Goal: Task Accomplishment & Management: Complete application form

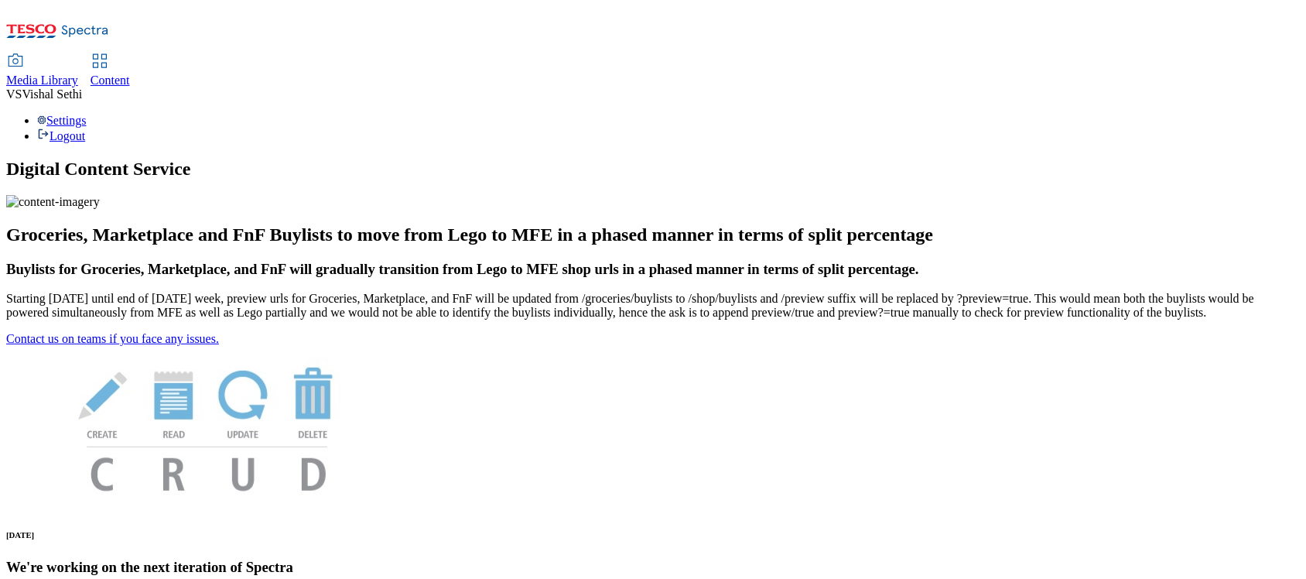
drag, startPoint x: 374, startPoint y: 28, endPoint x: 379, endPoint y: 36, distance: 9.4
click at [130, 73] on span "Content" at bounding box center [110, 79] width 39 height 13
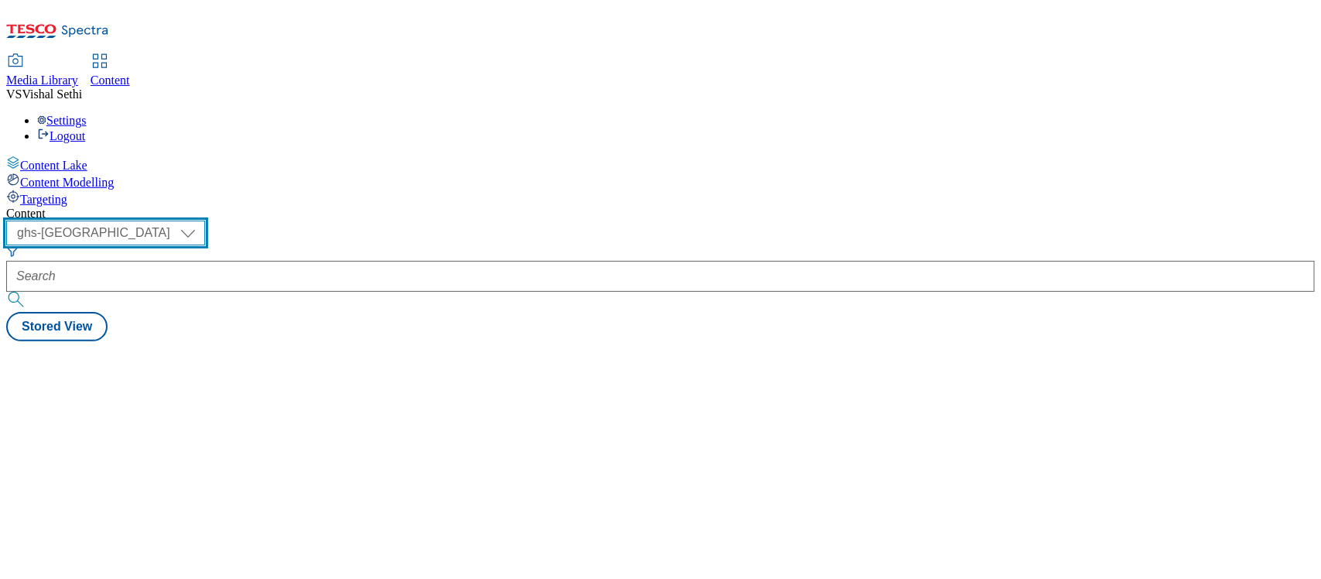
click at [205, 220] on select "ghs-roi ghs-[GEOGRAPHIC_DATA]" at bounding box center [105, 232] width 199 height 25
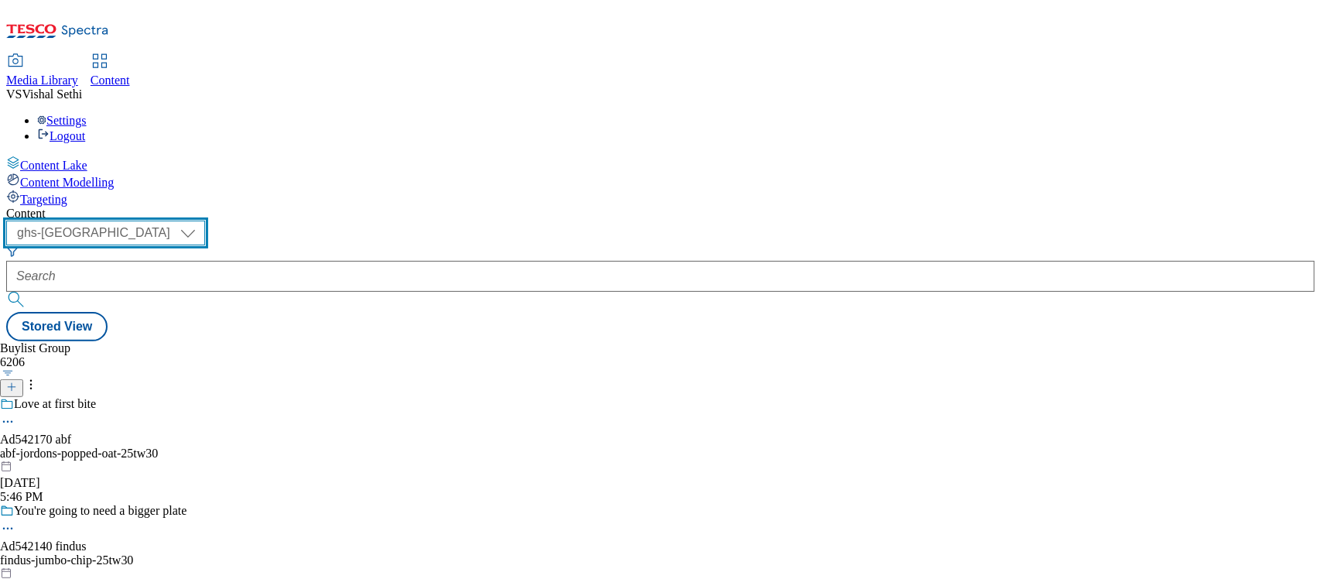
select select "ghs-roi"
click at [201, 220] on select "ghs-roi ghs-[GEOGRAPHIC_DATA]" at bounding box center [105, 232] width 199 height 25
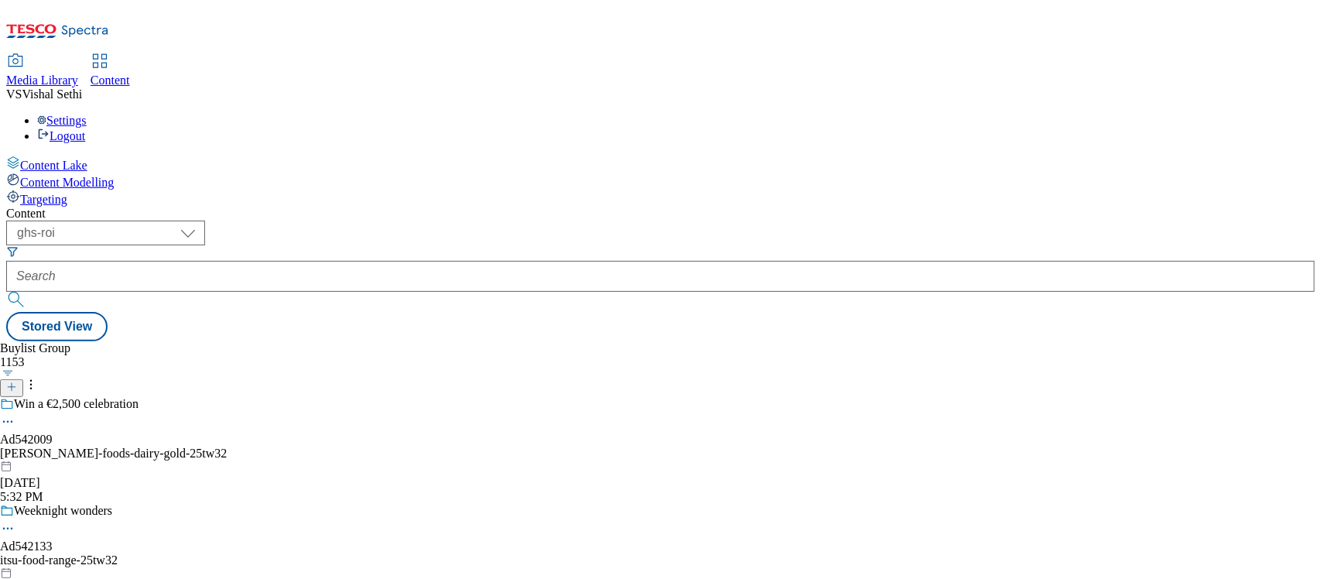
click at [17, 381] on icon at bounding box center [11, 386] width 11 height 11
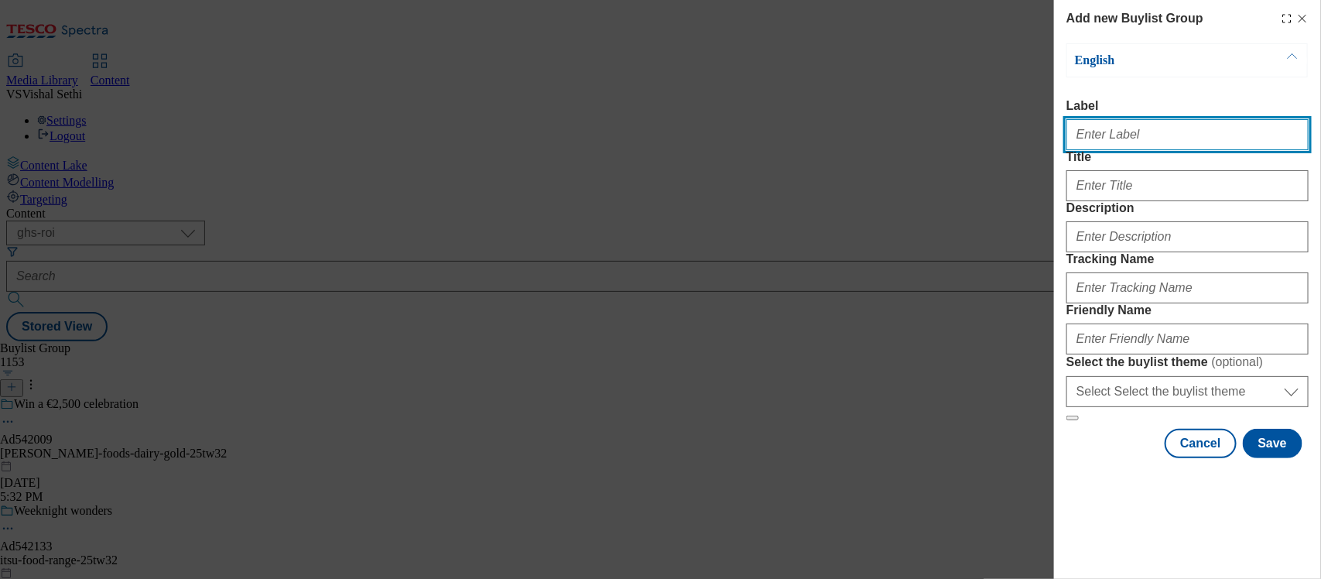
click at [1143, 144] on input "Label" at bounding box center [1187, 134] width 242 height 31
paste input "542008"
type input "Ad542008"
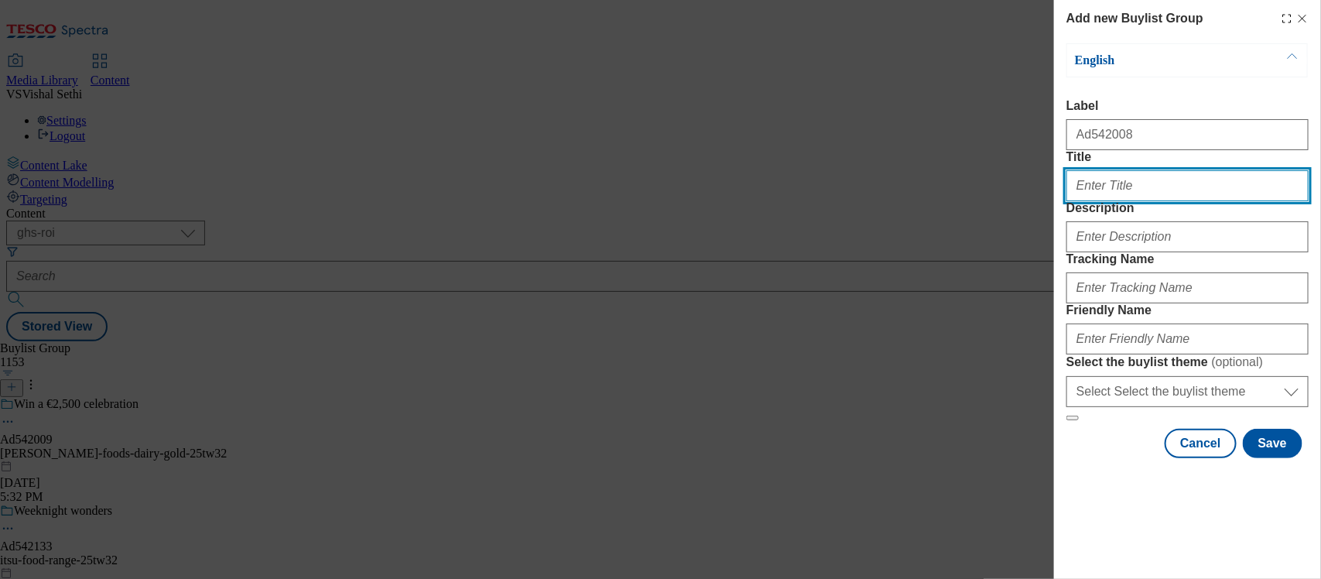
click at [1122, 201] on input "Title" at bounding box center [1187, 185] width 242 height 31
type input "High protein"
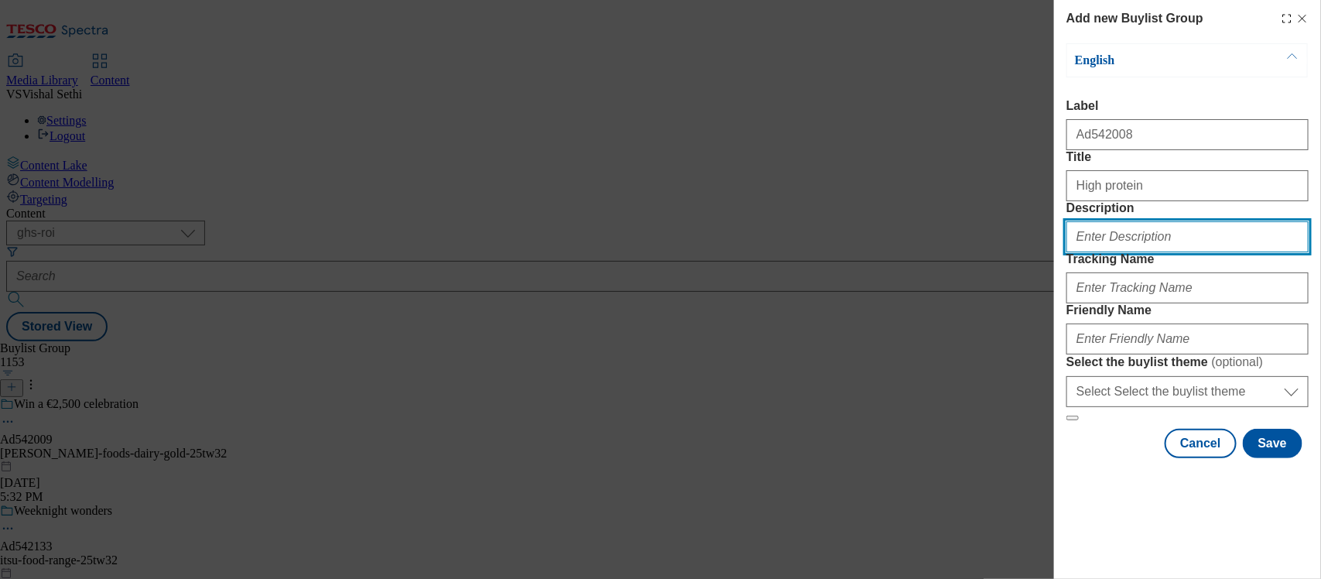
click at [1124, 252] on input "Description" at bounding box center [1187, 236] width 242 height 31
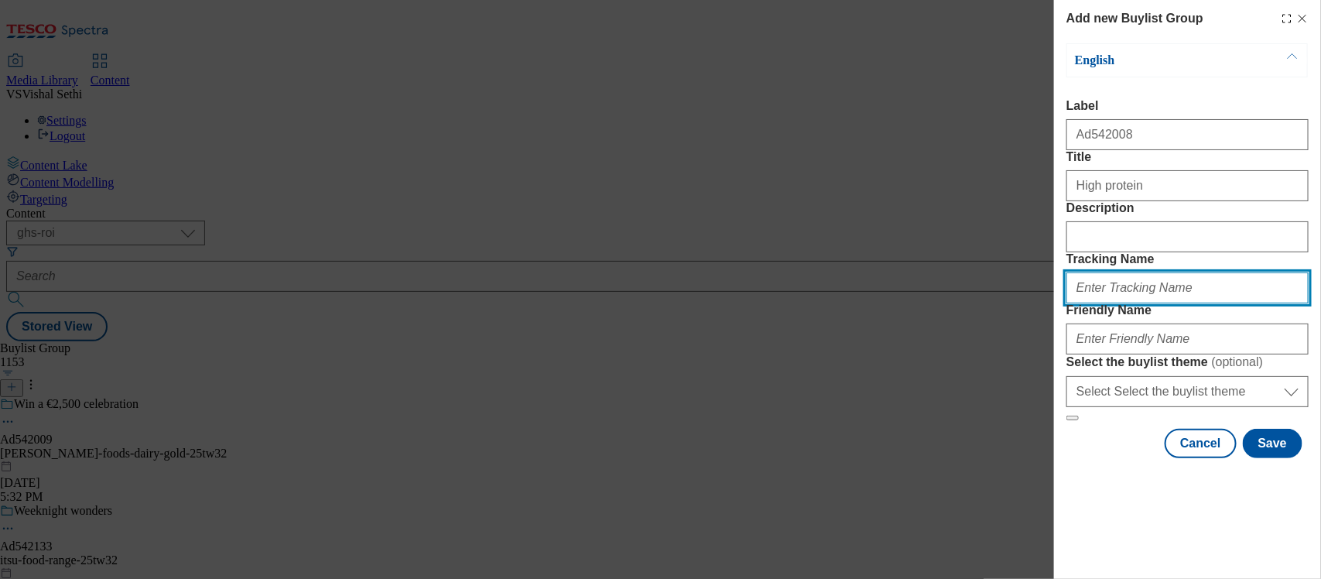
click at [1112, 303] on input "Tracking Name" at bounding box center [1187, 287] width 242 height 31
paste input "542008"
type input "DH_AD542008"
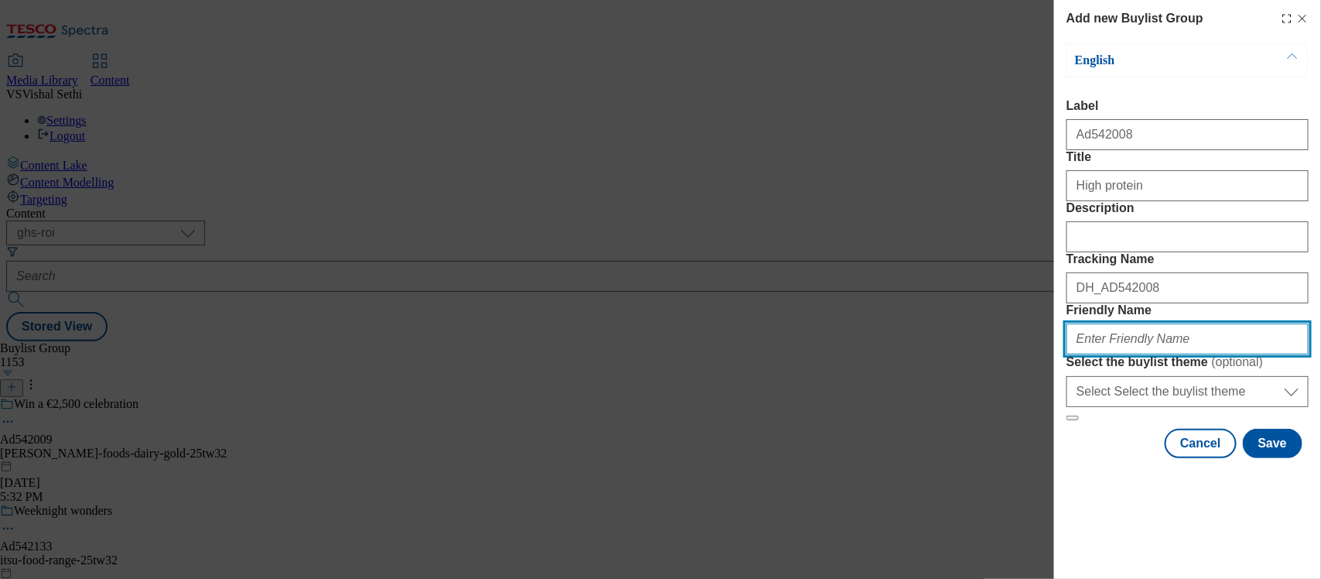
click at [1119, 354] on input "Friendly Name" at bounding box center [1187, 338] width 242 height 31
type input "danone-getpro-drinks-25tw32"
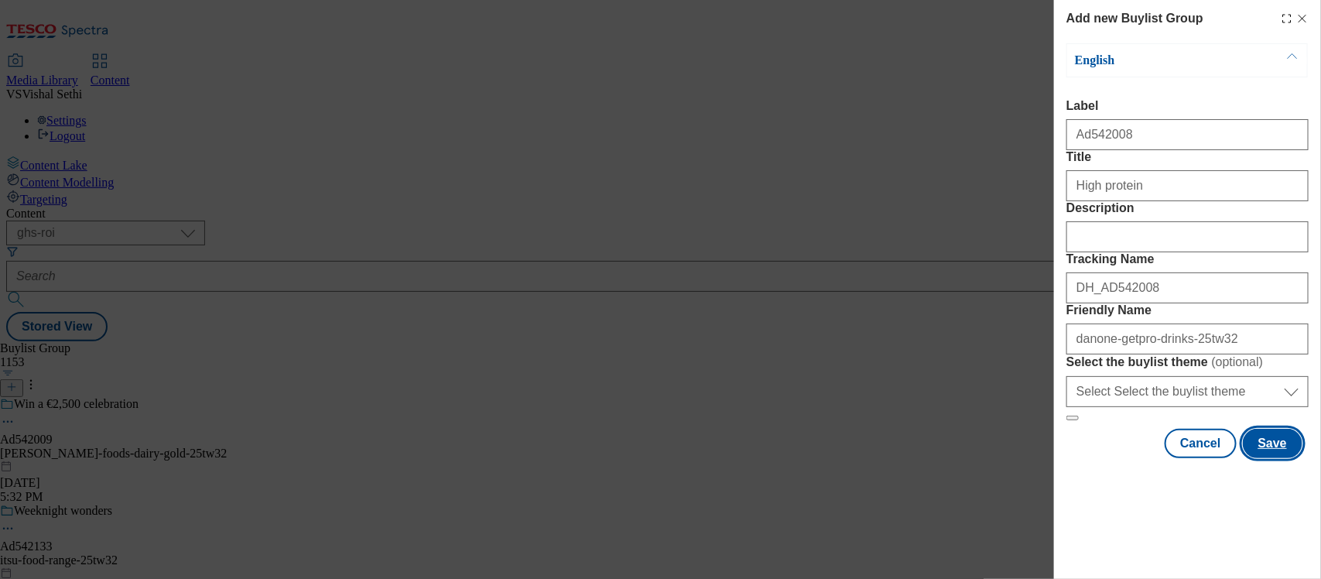
click at [1261, 458] on button "Save" at bounding box center [1272, 443] width 60 height 29
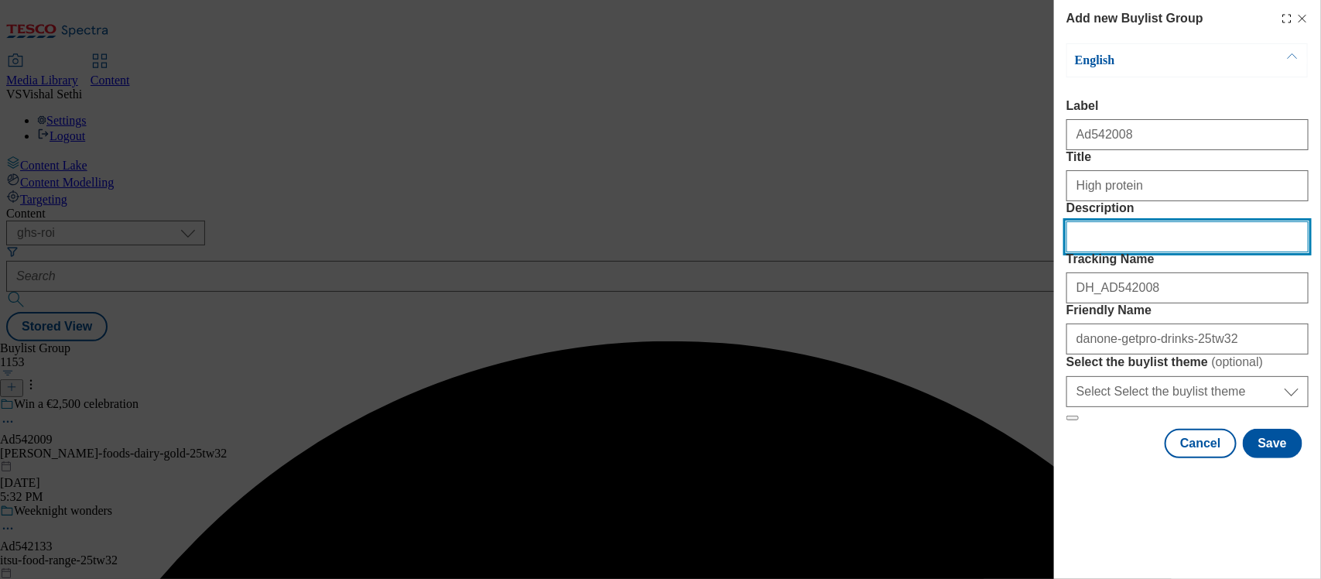
click at [1115, 252] on input "Description" at bounding box center [1187, 236] width 242 height 31
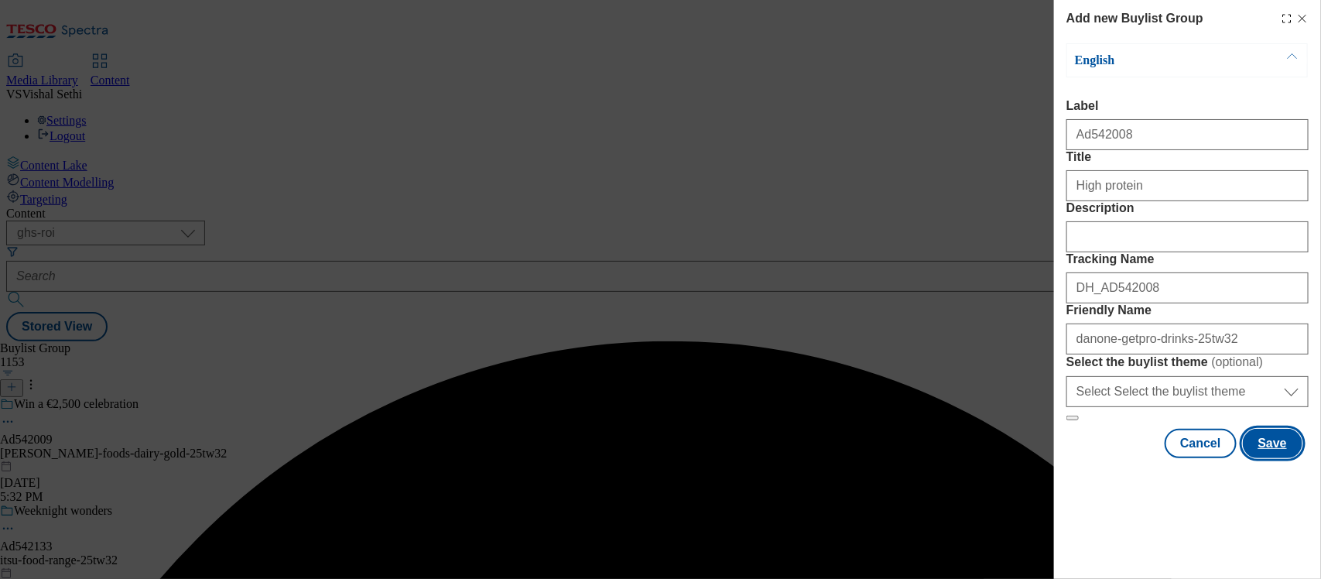
click at [1252, 458] on button "Save" at bounding box center [1272, 443] width 60 height 29
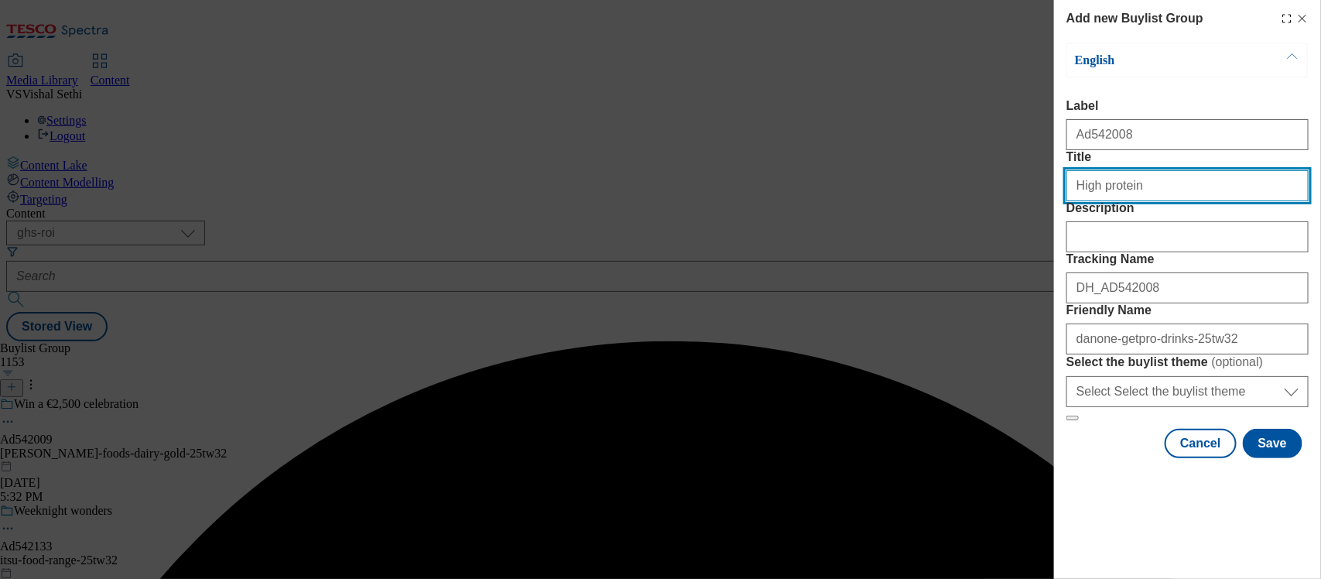
click at [1170, 201] on input "High protein" at bounding box center [1187, 185] width 242 height 31
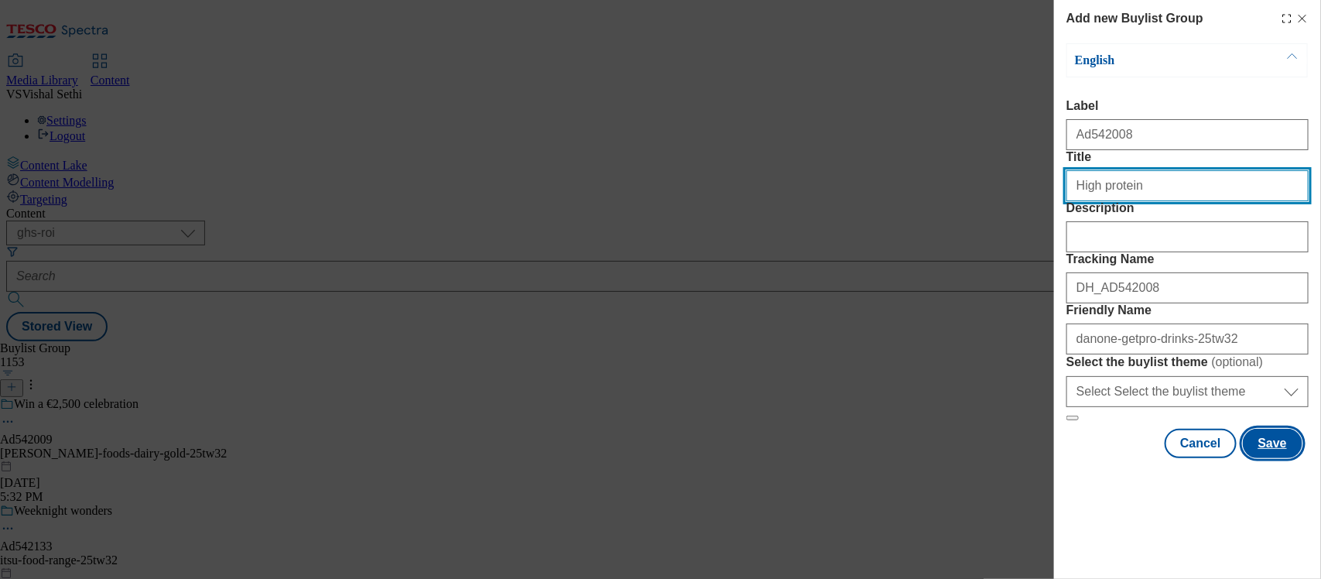
type input "High protein"
click at [1269, 458] on button "Save" at bounding box center [1272, 443] width 60 height 29
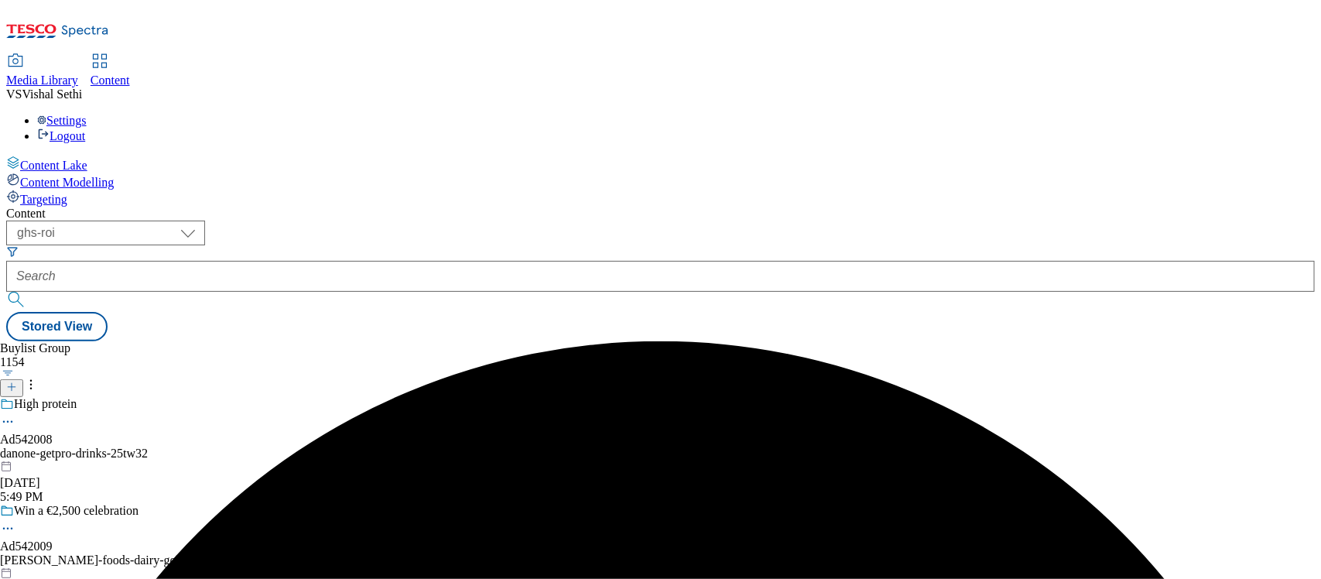
click at [227, 397] on div "High protein Ad542008 danone-getpro-drinks-25tw32 [DATE] 5:49 PM" at bounding box center [113, 450] width 227 height 107
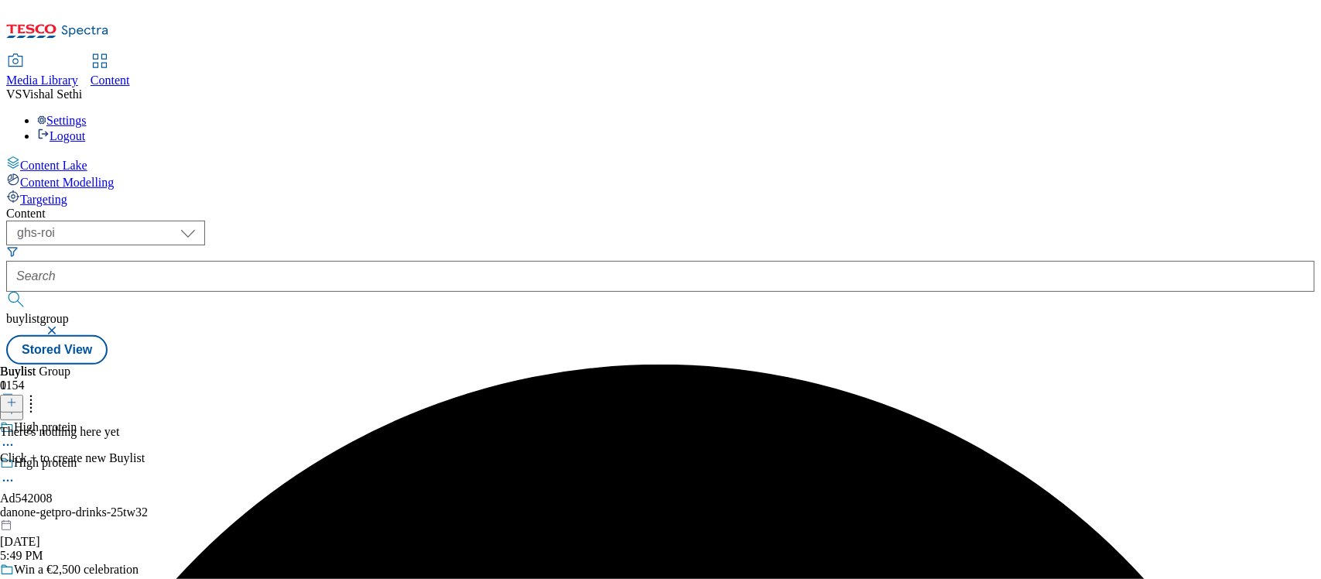
click at [17, 397] on icon at bounding box center [11, 402] width 11 height 11
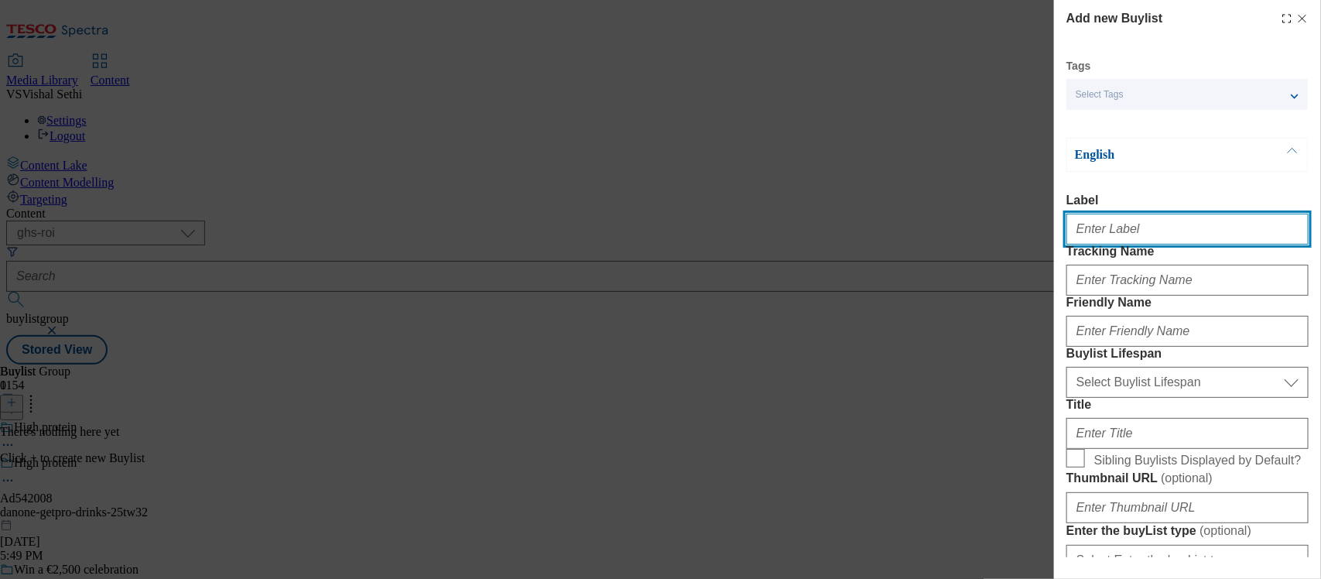
click at [1100, 234] on input "Label" at bounding box center [1187, 229] width 242 height 31
paste input "542008"
type input "Ad542008"
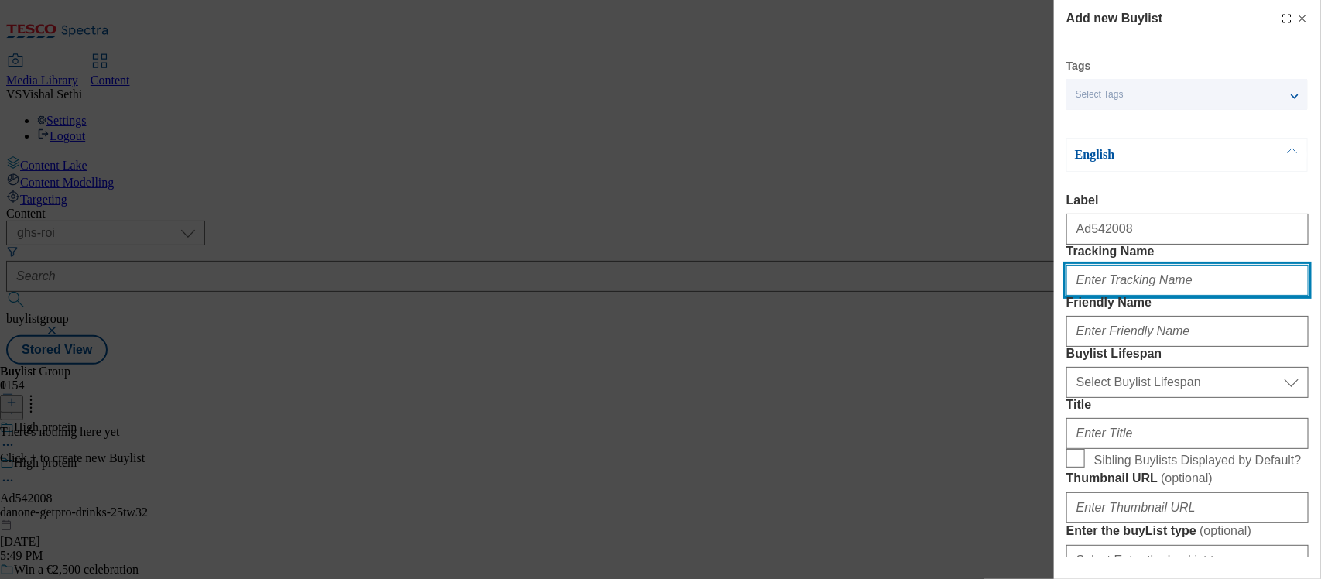
click at [1116, 296] on input "Tracking Name" at bounding box center [1187, 280] width 242 height 31
paste input "542008"
type input "DH_AD542008"
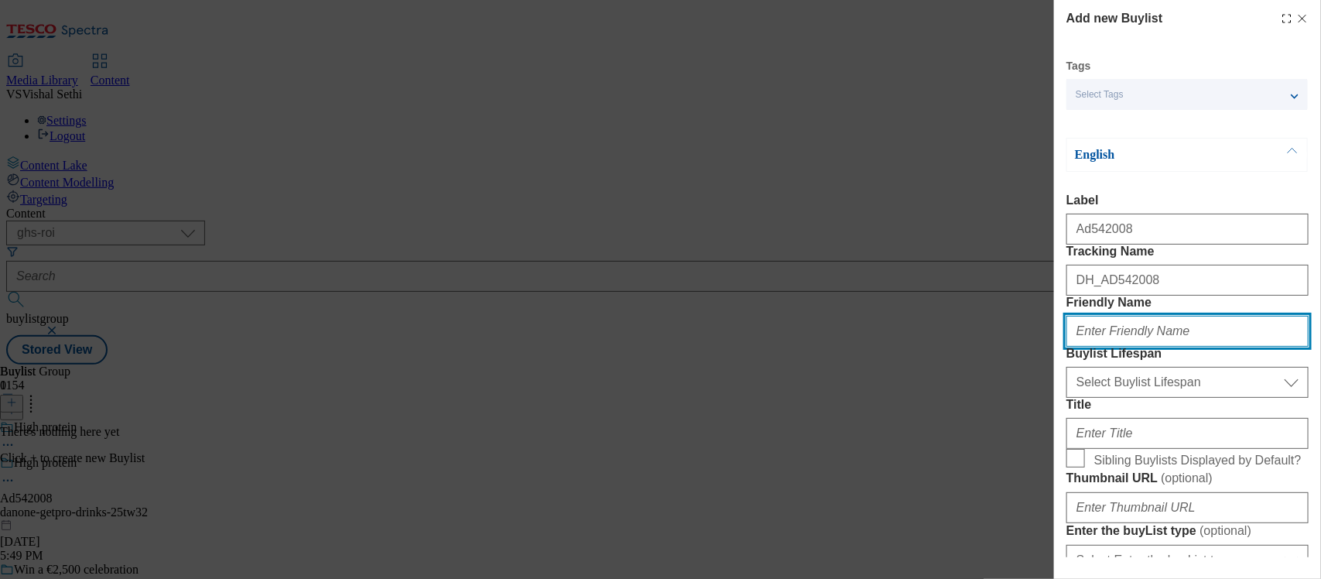
click at [1142, 347] on input "Friendly Name" at bounding box center [1187, 331] width 242 height 31
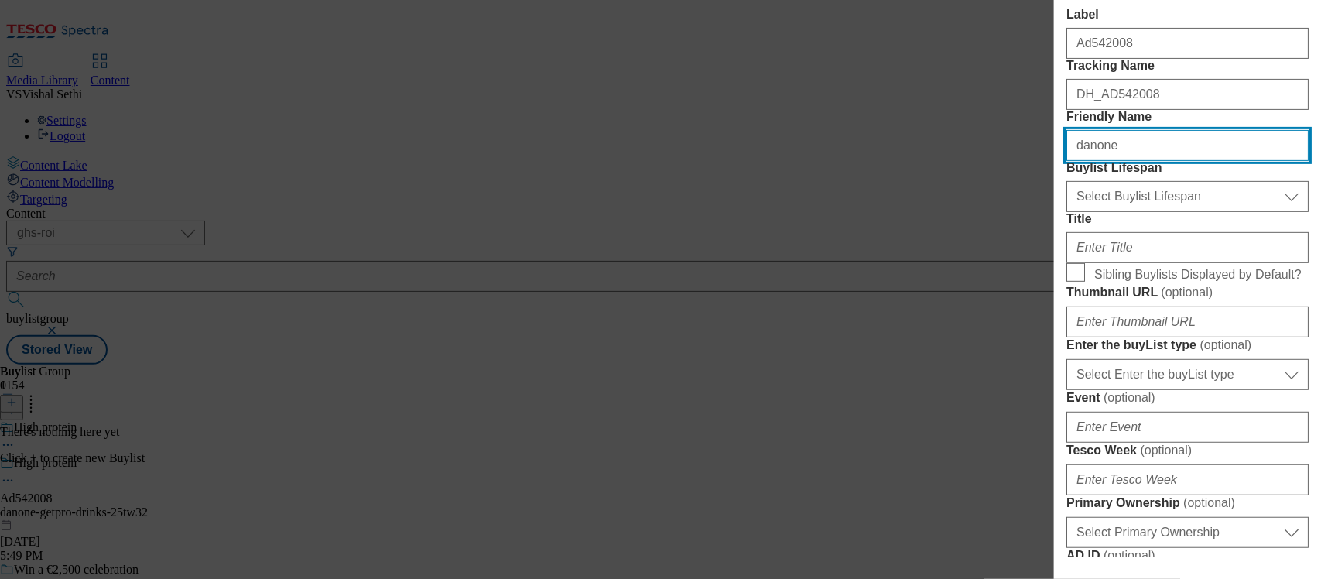
scroll to position [193, 0]
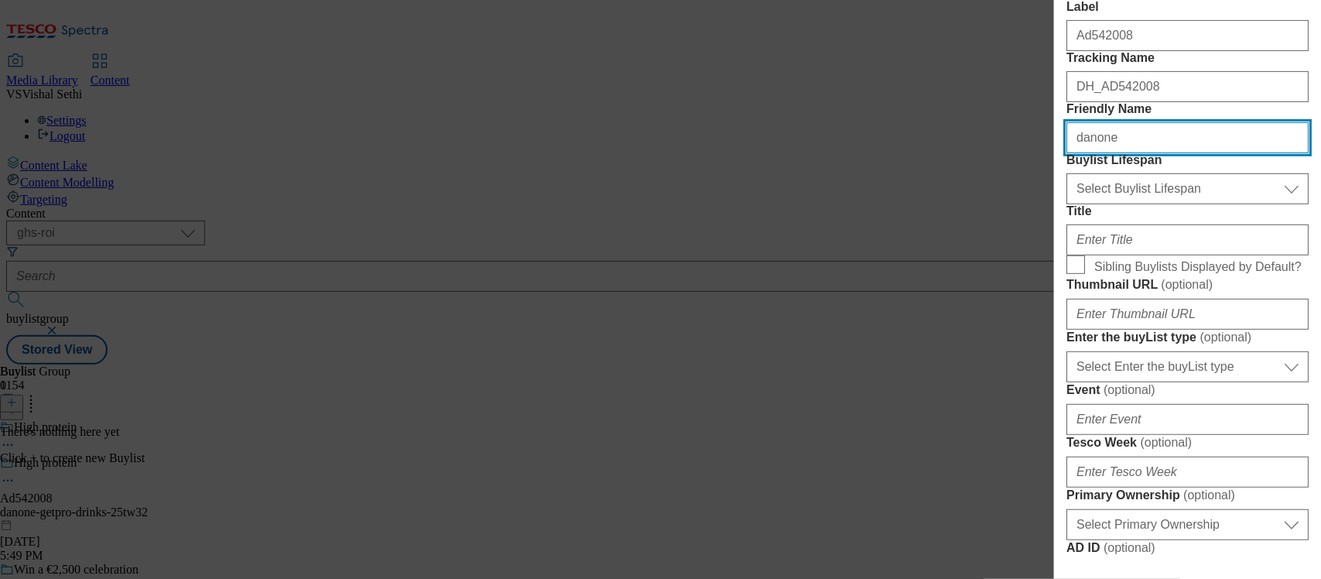
type input "danone"
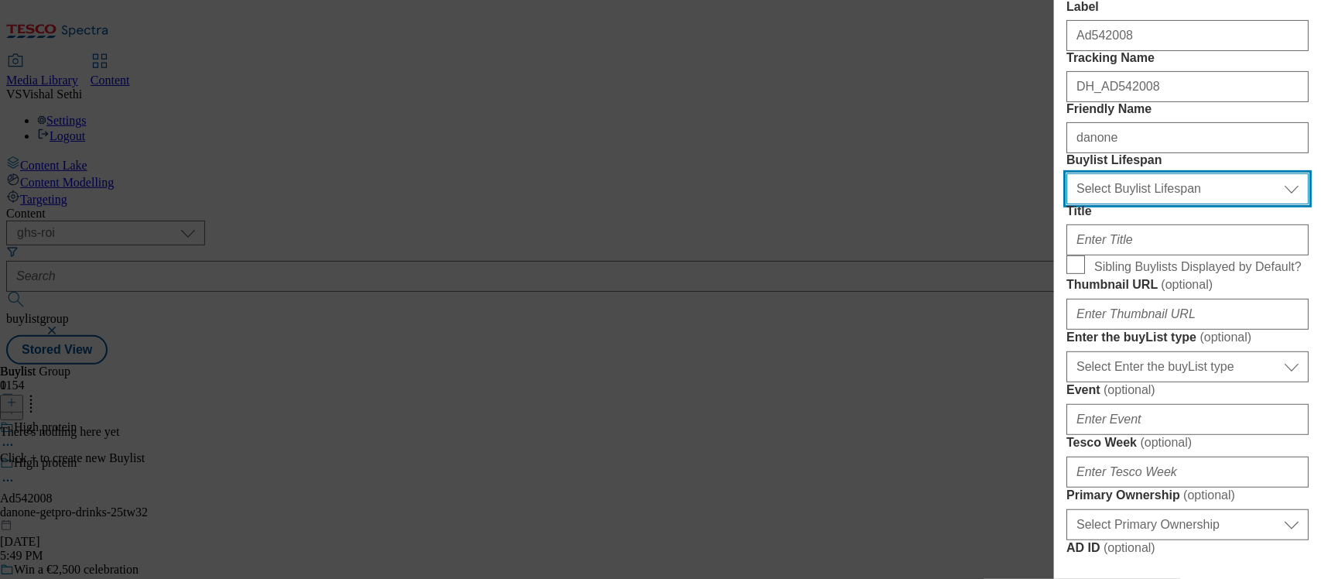
drag, startPoint x: 1196, startPoint y: 268, endPoint x: 1191, endPoint y: 284, distance: 16.2
click at [1196, 204] on select "Select Buylist Lifespan evergreen seasonal tactical" at bounding box center [1187, 188] width 242 height 31
select select "tactical"
click at [1066, 204] on select "Select Buylist Lifespan evergreen seasonal tactical" at bounding box center [1187, 188] width 242 height 31
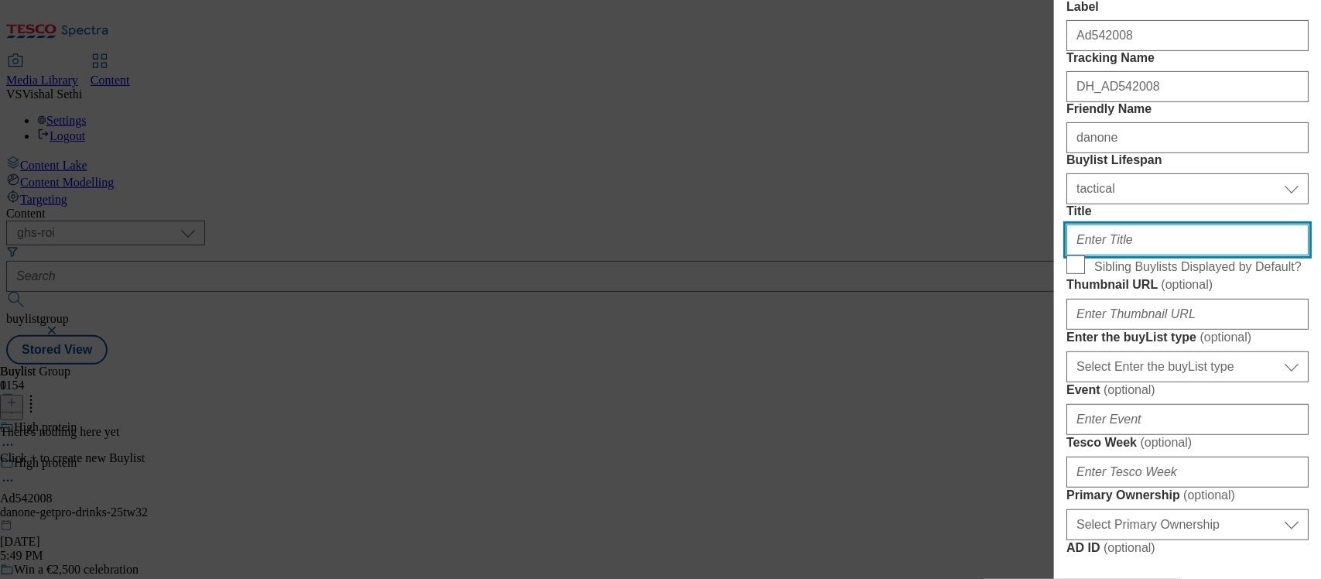
click at [1129, 255] on input "Title" at bounding box center [1187, 239] width 242 height 31
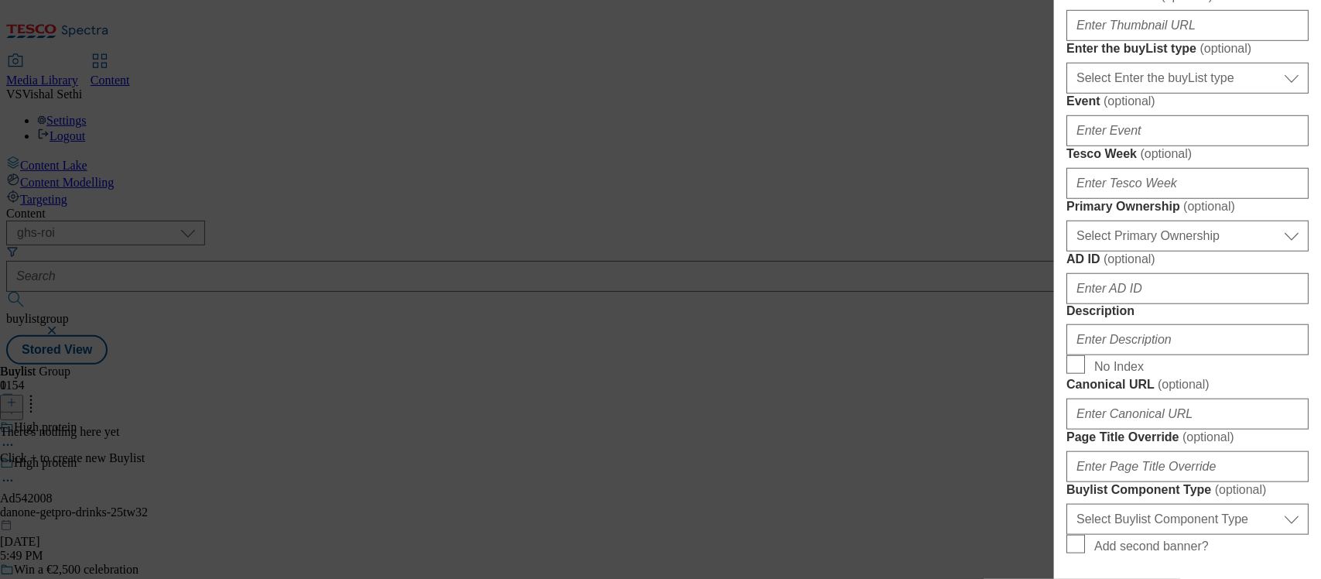
scroll to position [484, 0]
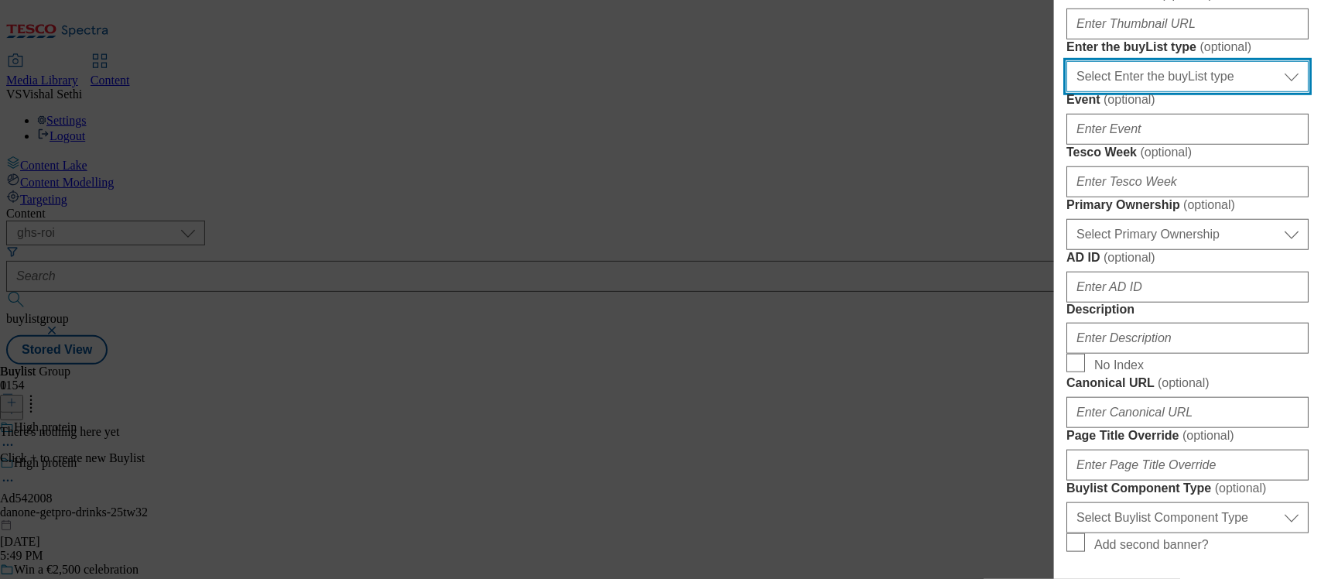
drag, startPoint x: 1204, startPoint y: 256, endPoint x: 1195, endPoint y: 271, distance: 17.0
click at [1204, 92] on select "Select Enter the buyList type event supplier funded long term >4 weeks supplier…" at bounding box center [1187, 76] width 242 height 31
select select "supplier funded short term 1-3 weeks"
click at [1066, 92] on select "Select Enter the buyList type event supplier funded long term >4 weeks supplier…" at bounding box center [1187, 76] width 242 height 31
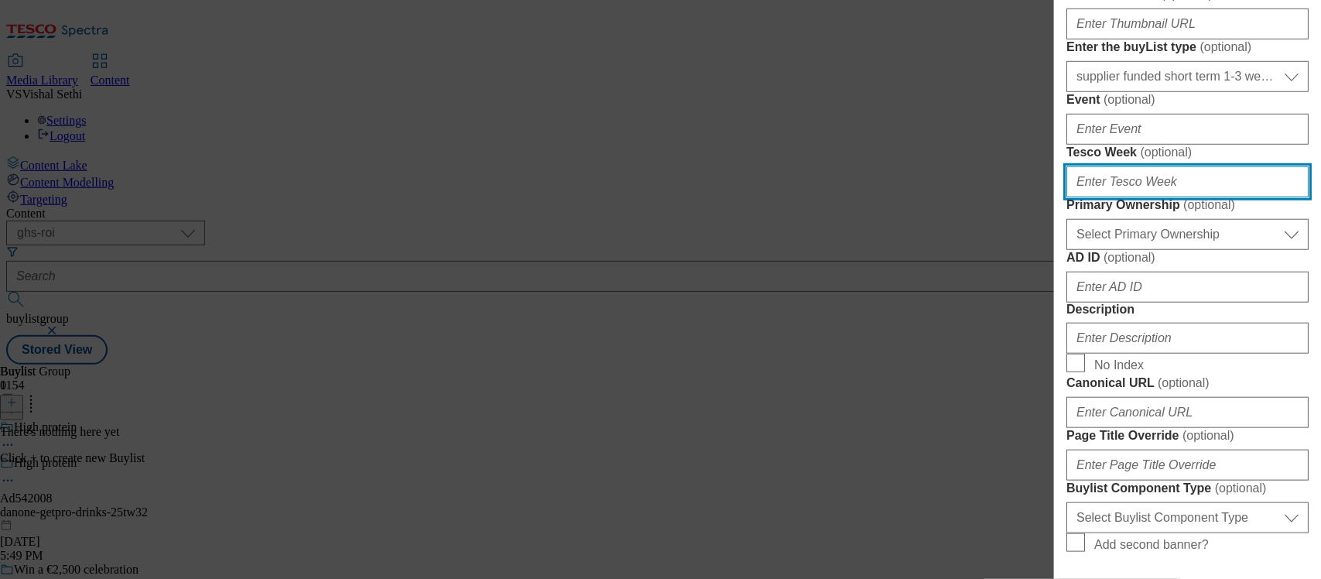
click at [1111, 197] on input "Tesco Week ( optional )" at bounding box center [1187, 181] width 242 height 31
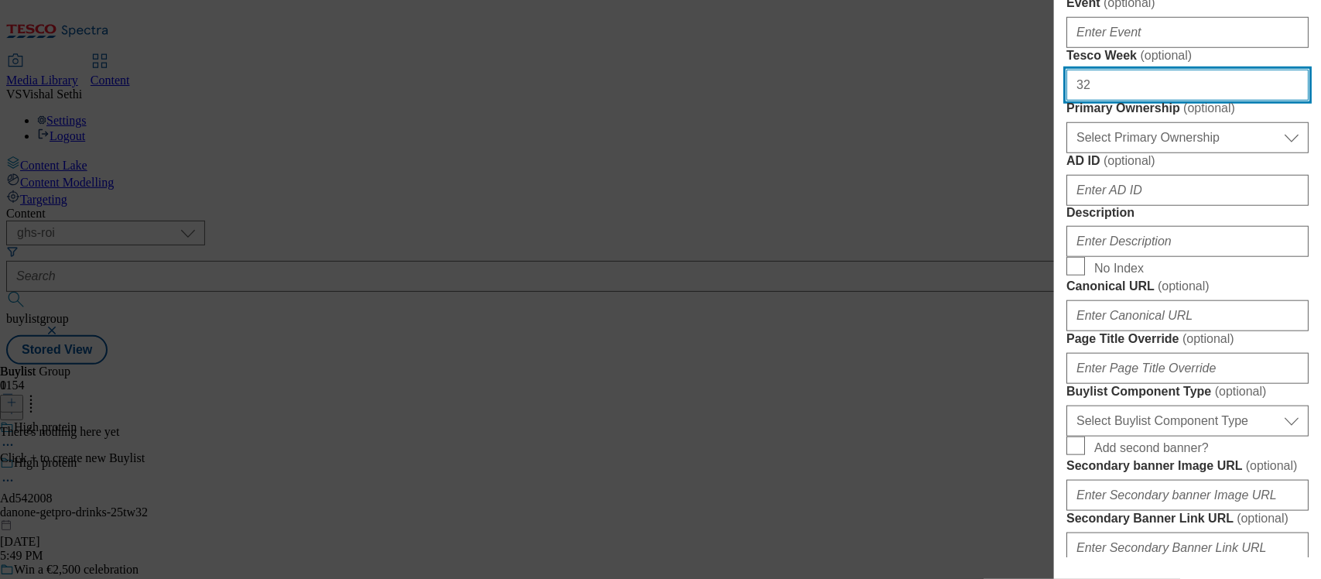
type input "32"
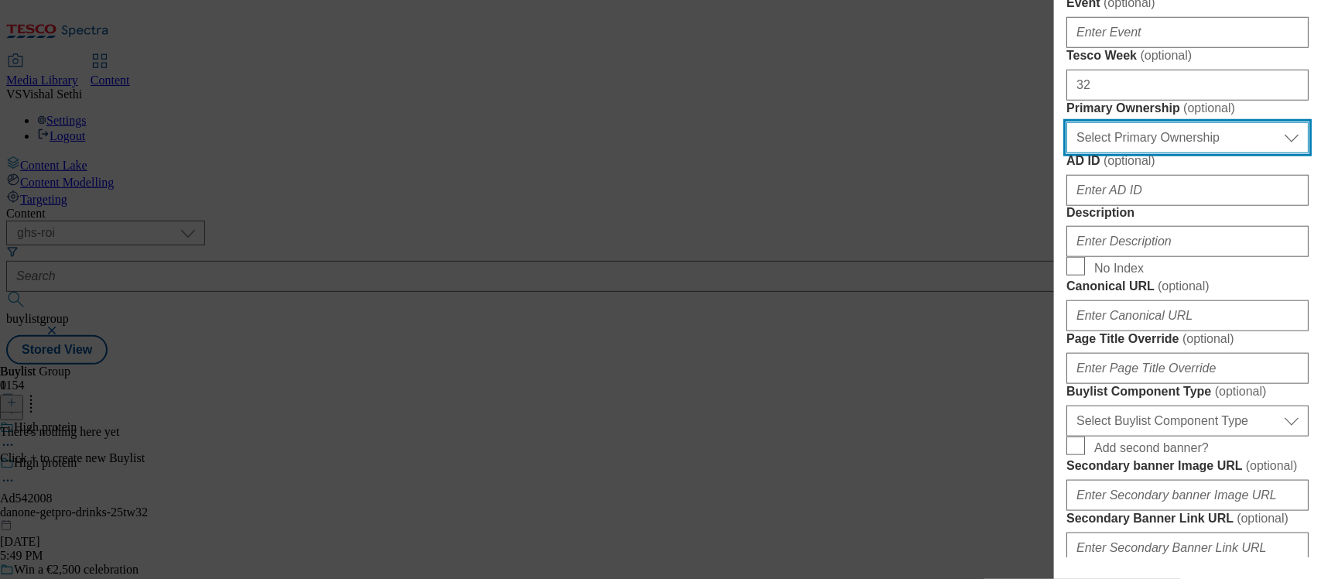
click at [1155, 153] on select "Select Primary Ownership [PERSON_NAME]" at bounding box center [1187, 137] width 242 height 31
select select "dunnhumby"
click at [1066, 153] on select "Select Primary Ownership [PERSON_NAME]" at bounding box center [1187, 137] width 242 height 31
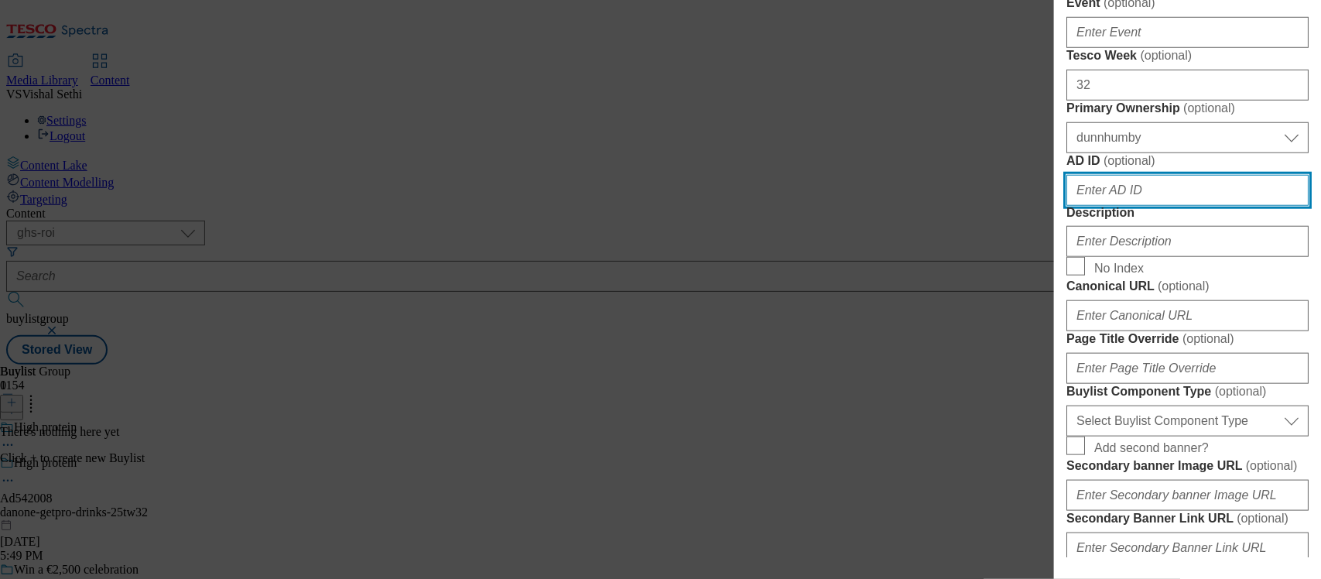
click at [1130, 206] on input "AD ID ( optional )" at bounding box center [1187, 190] width 242 height 31
paste input "542008"
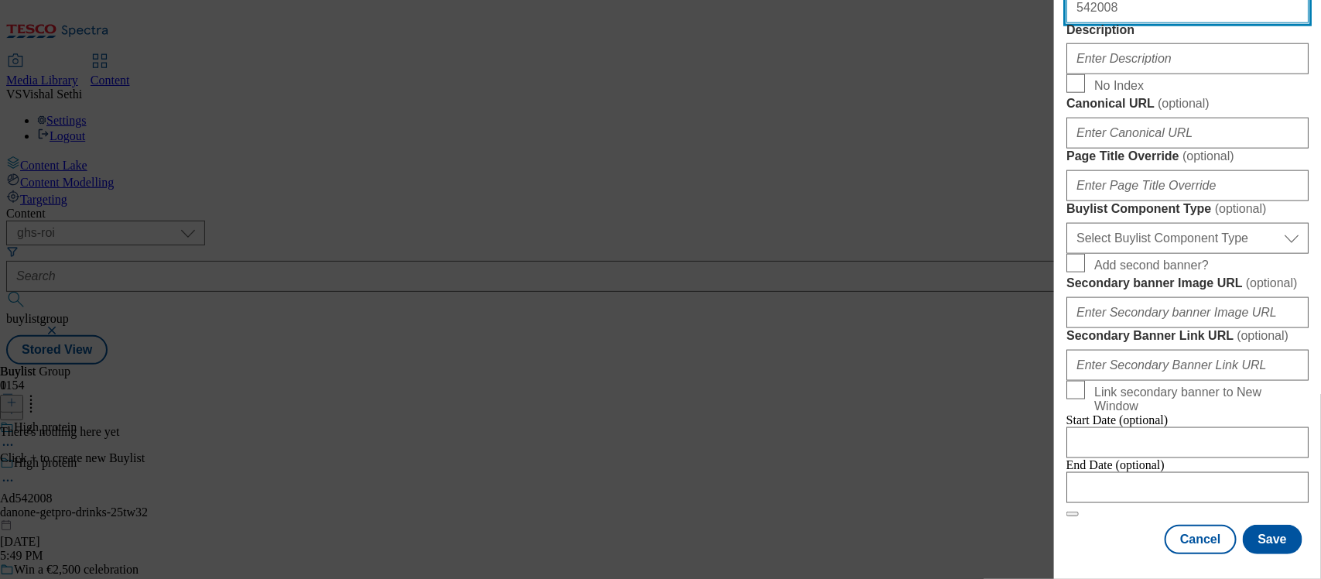
scroll to position [870, 0]
type input "542008"
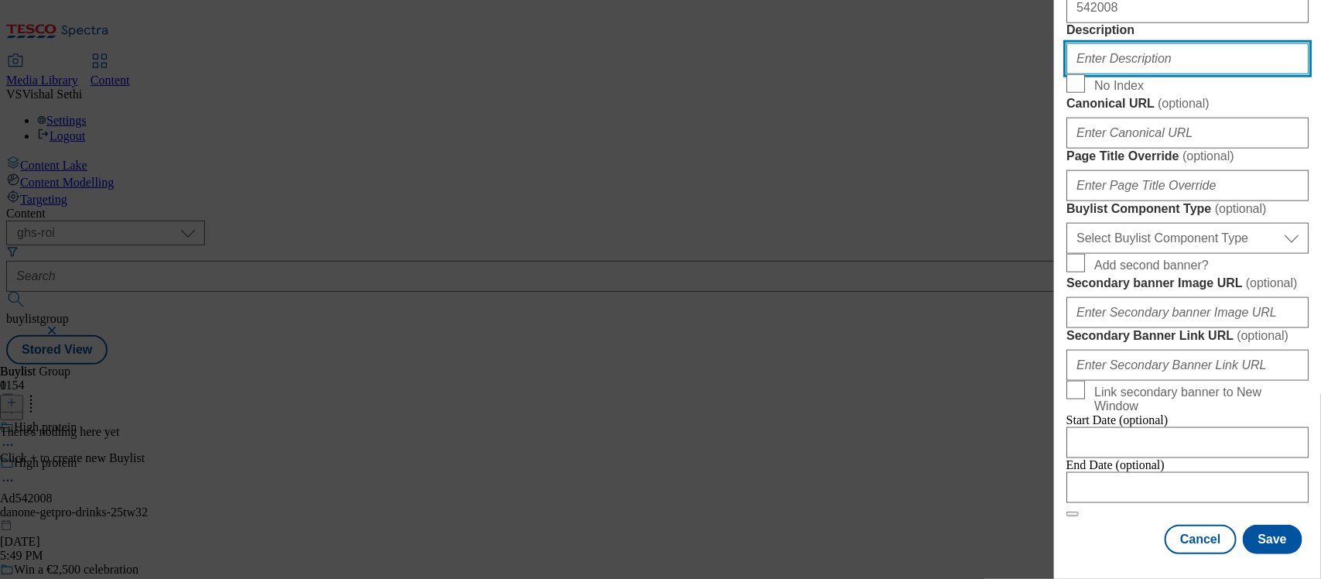
click at [1128, 74] on input "Description" at bounding box center [1187, 58] width 242 height 31
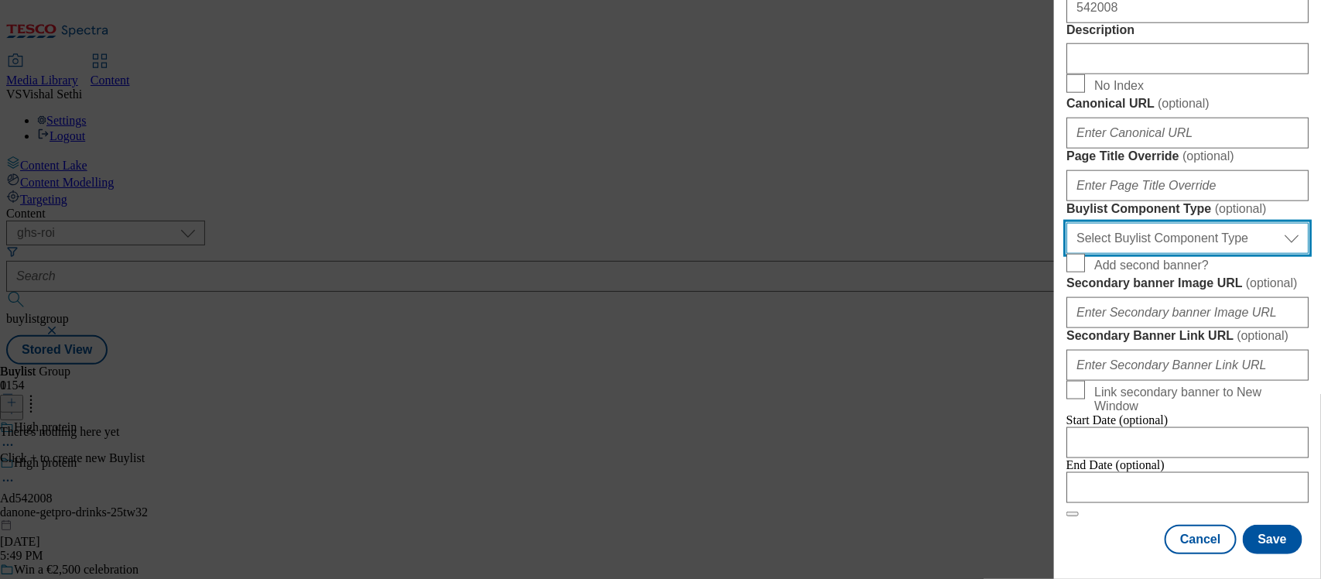
click at [1181, 254] on select "Select Buylist Component Type Banner Competition Header Meal" at bounding box center [1187, 238] width 242 height 31
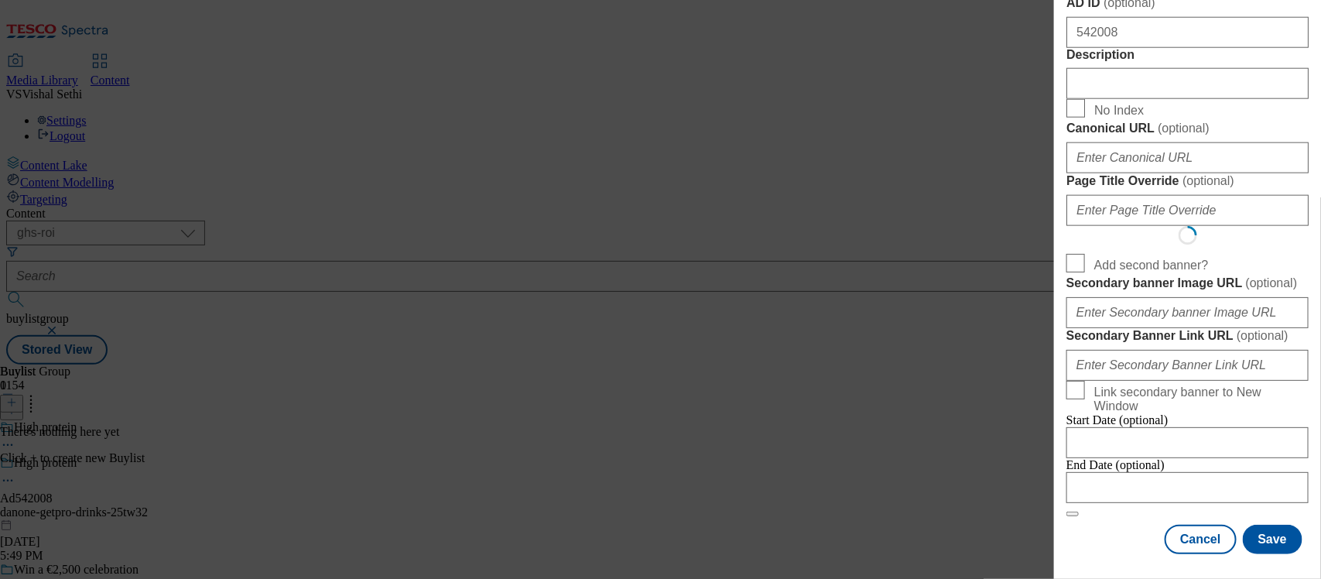
scroll to position [0, 0]
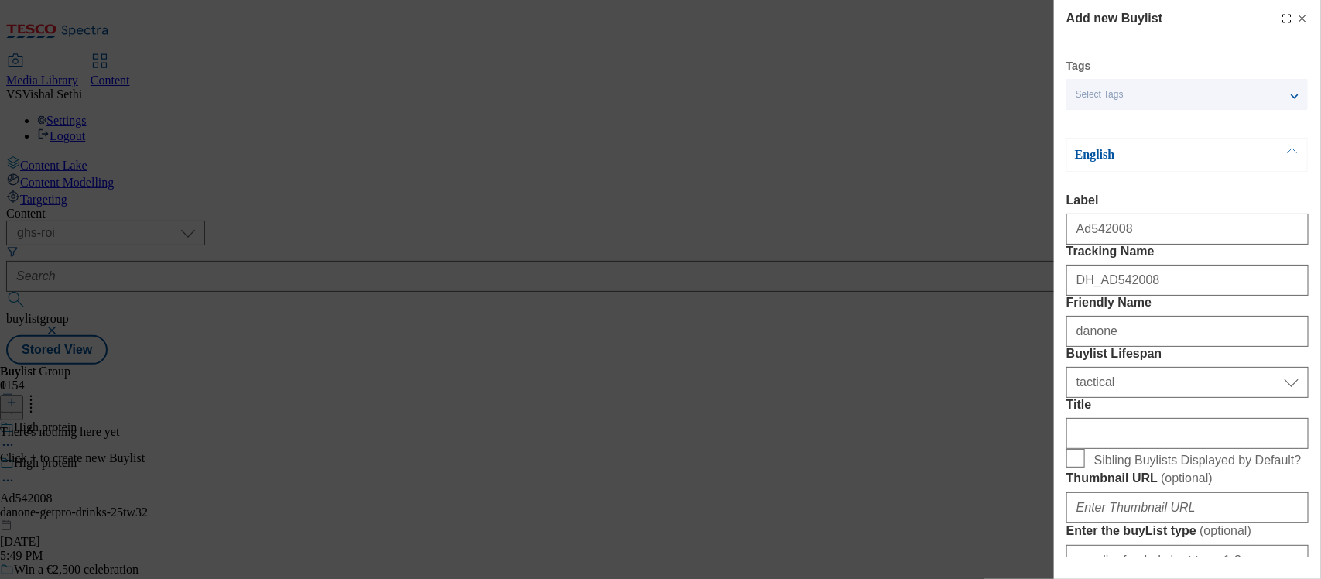
select select "Banner"
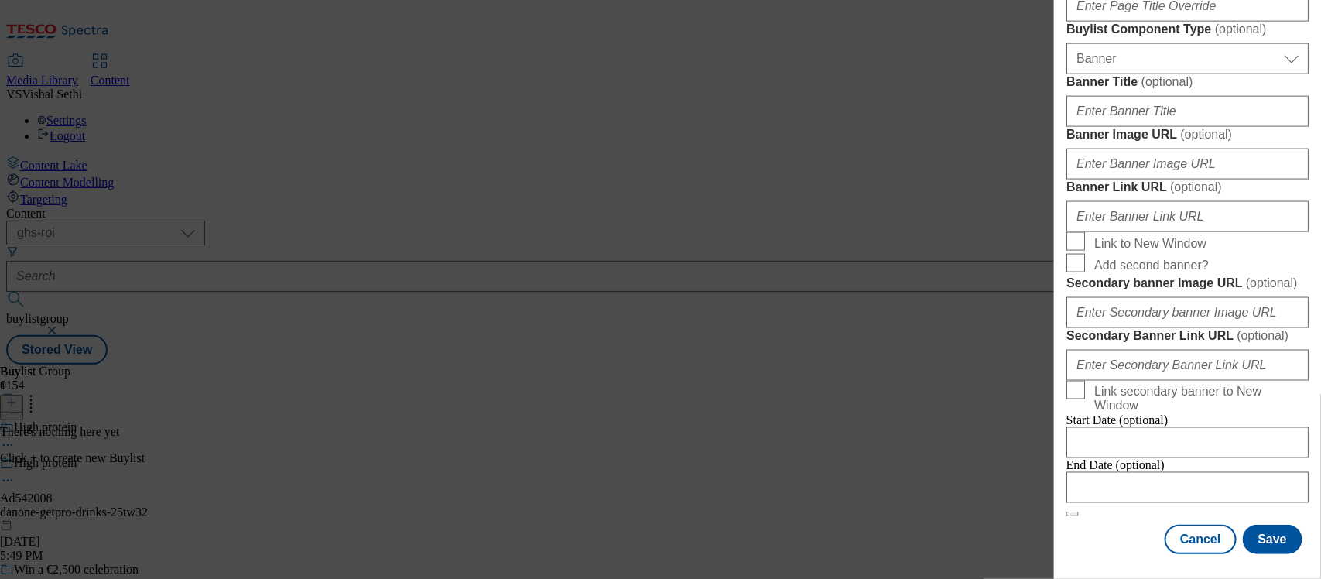
scroll to position [1615, 0]
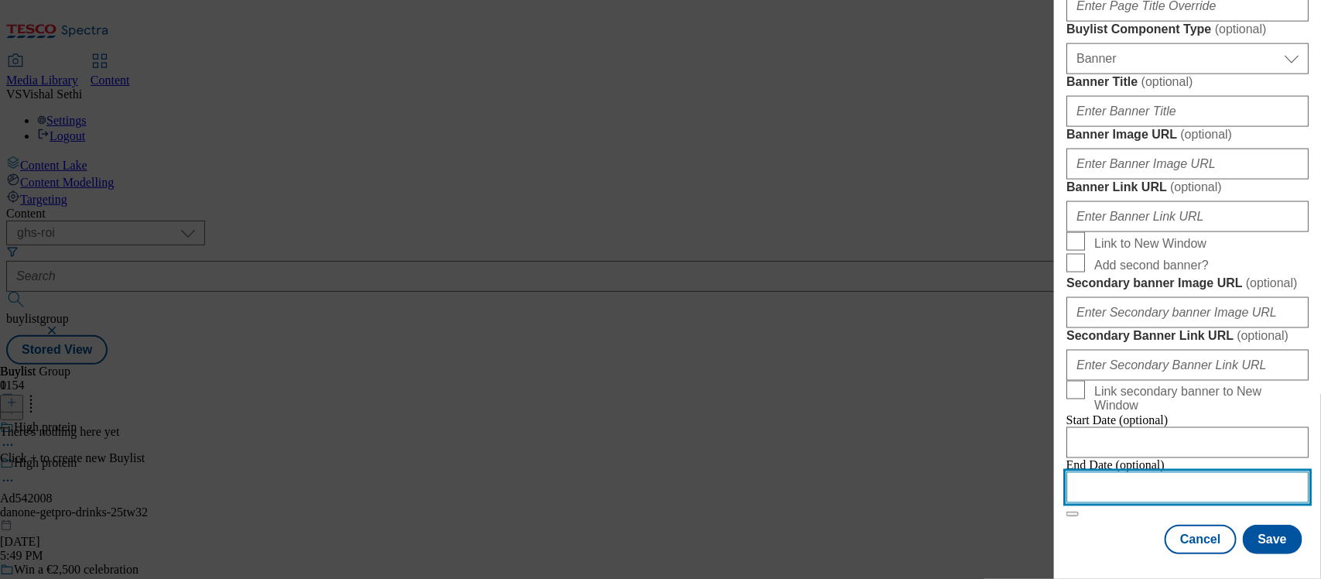
click at [1119, 472] on input "Modal" at bounding box center [1187, 487] width 242 height 31
select select "2025"
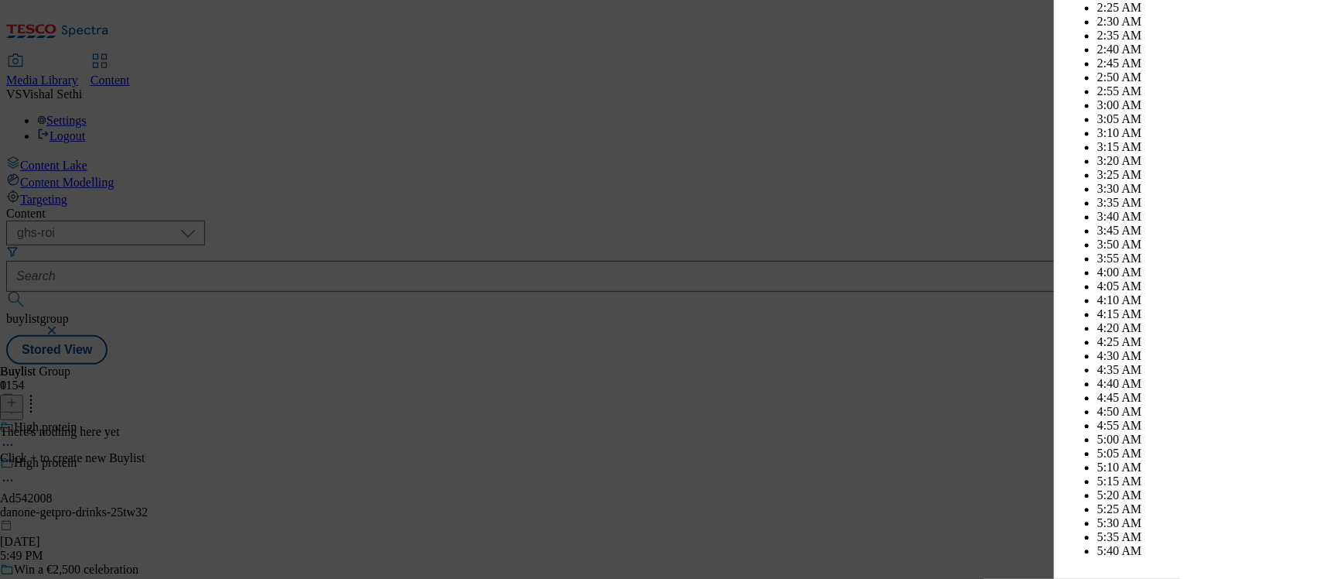
scroll to position [6158, 0]
select select "December"
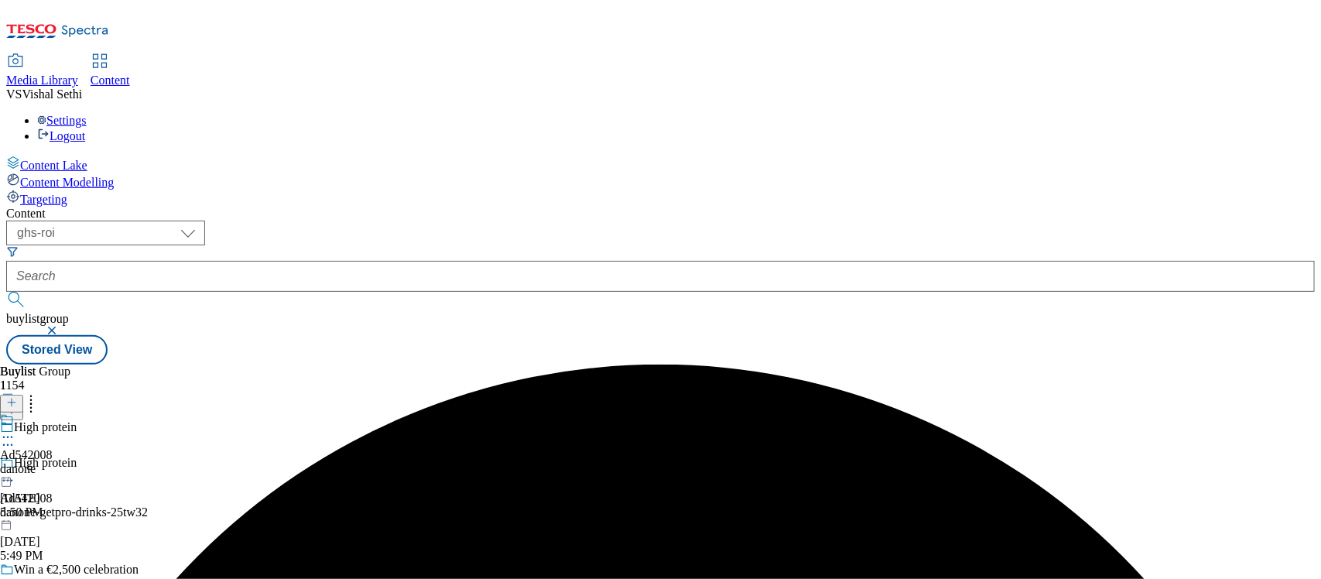
click at [53, 462] on div "danone" at bounding box center [26, 469] width 53 height 14
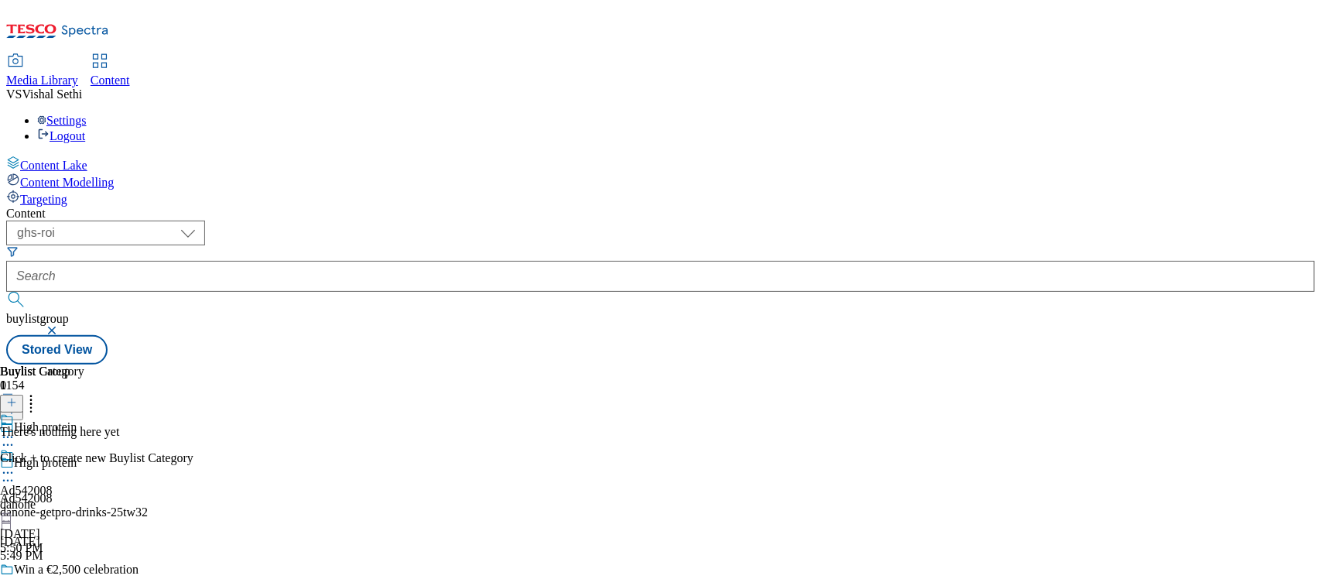
click at [17, 397] on icon at bounding box center [11, 402] width 11 height 11
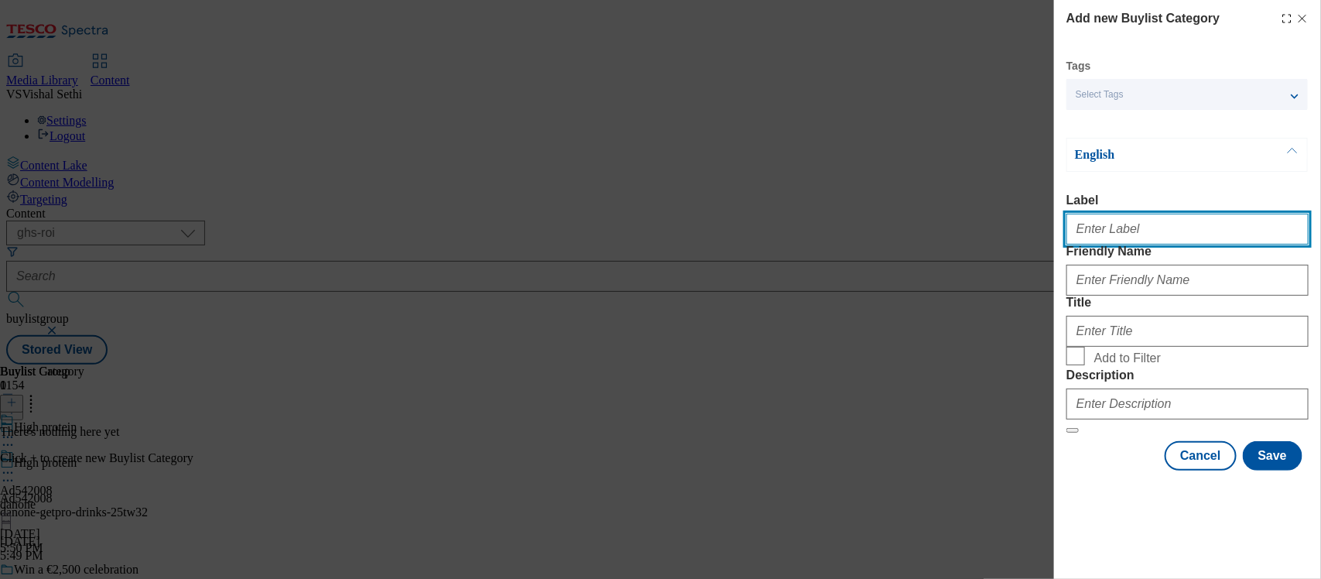
click at [1105, 226] on input "Label" at bounding box center [1187, 229] width 242 height 31
paste input "542008"
type input "Ad542008"
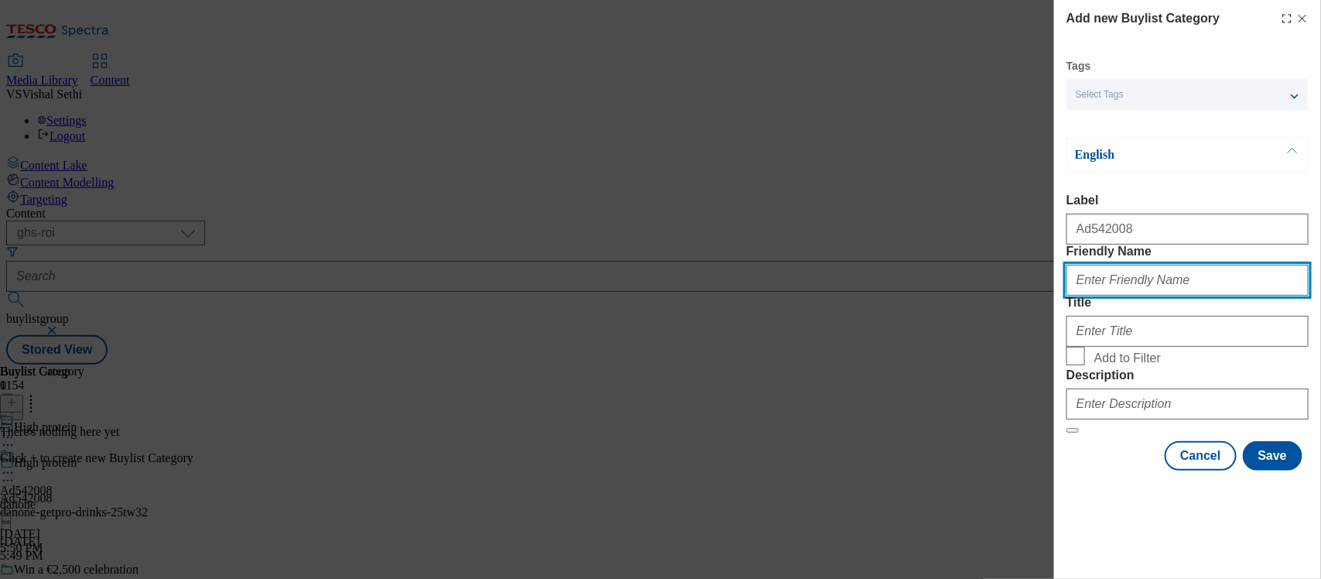
click at [1099, 296] on input "Friendly Name" at bounding box center [1187, 280] width 242 height 31
type input "danone-getpro-drinks"
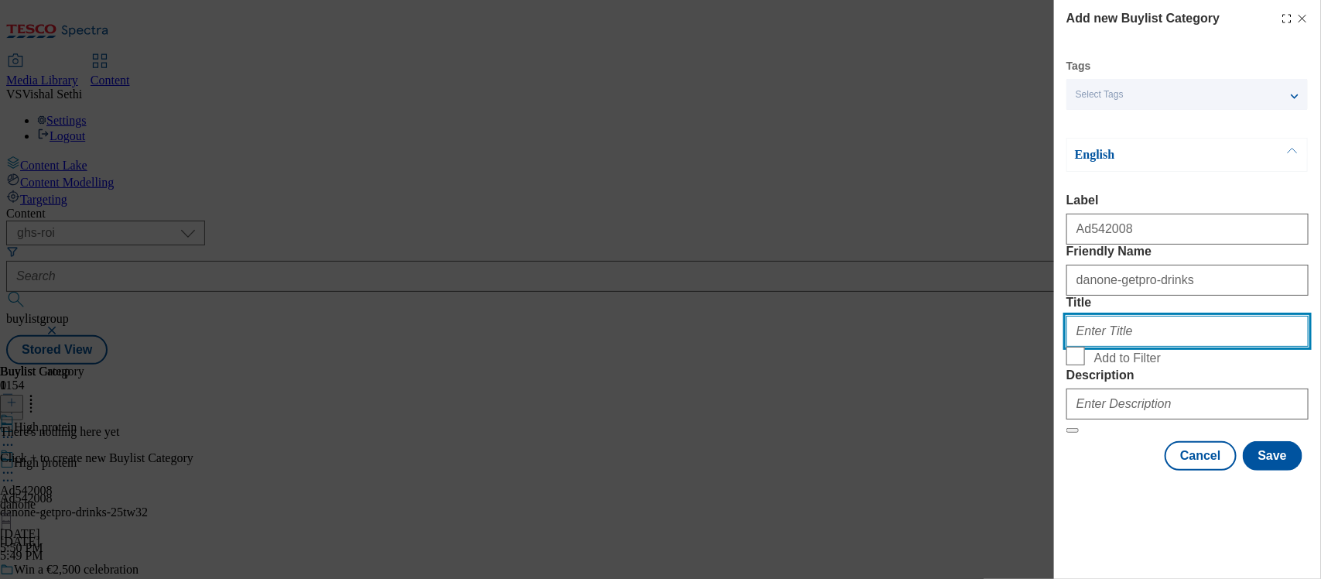
click at [1119, 347] on input "Title" at bounding box center [1187, 331] width 242 height 31
type input "d"
type input "Danone ROI"
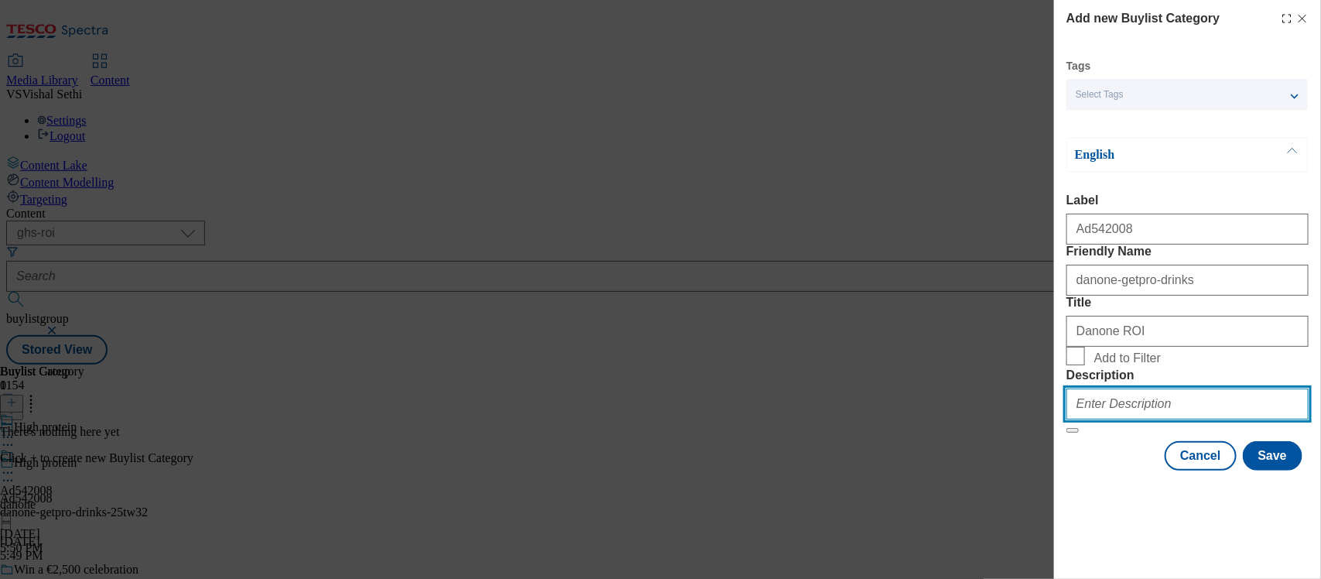
click at [1112, 419] on input "Description" at bounding box center [1187, 403] width 242 height 31
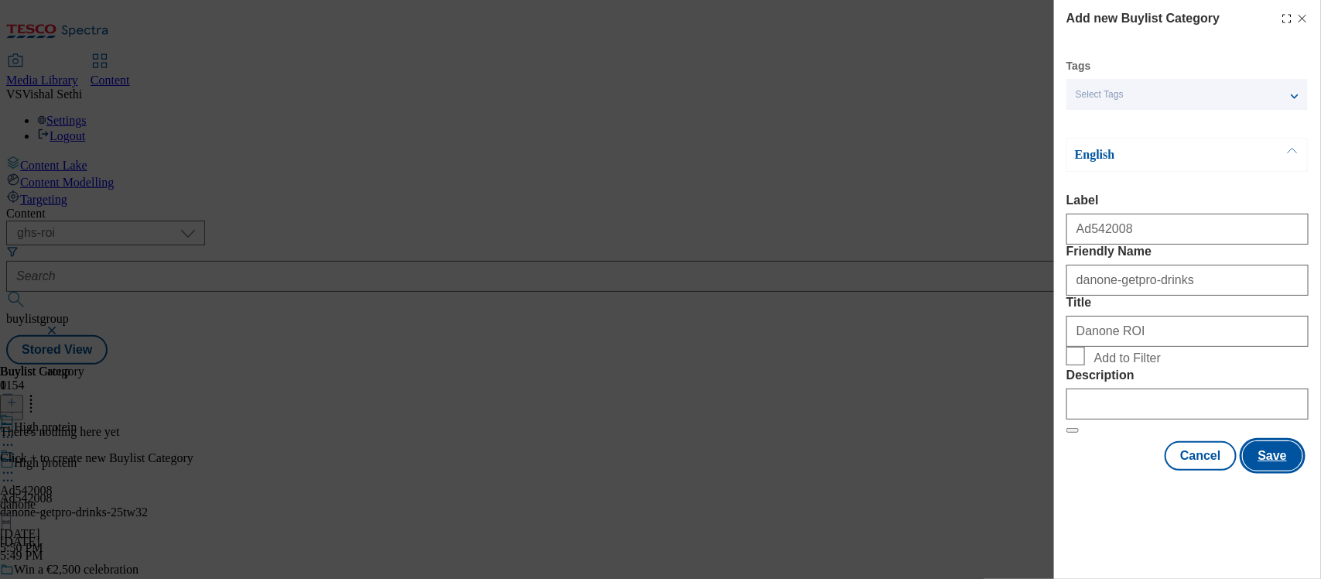
click at [1249, 470] on button "Save" at bounding box center [1272, 455] width 60 height 29
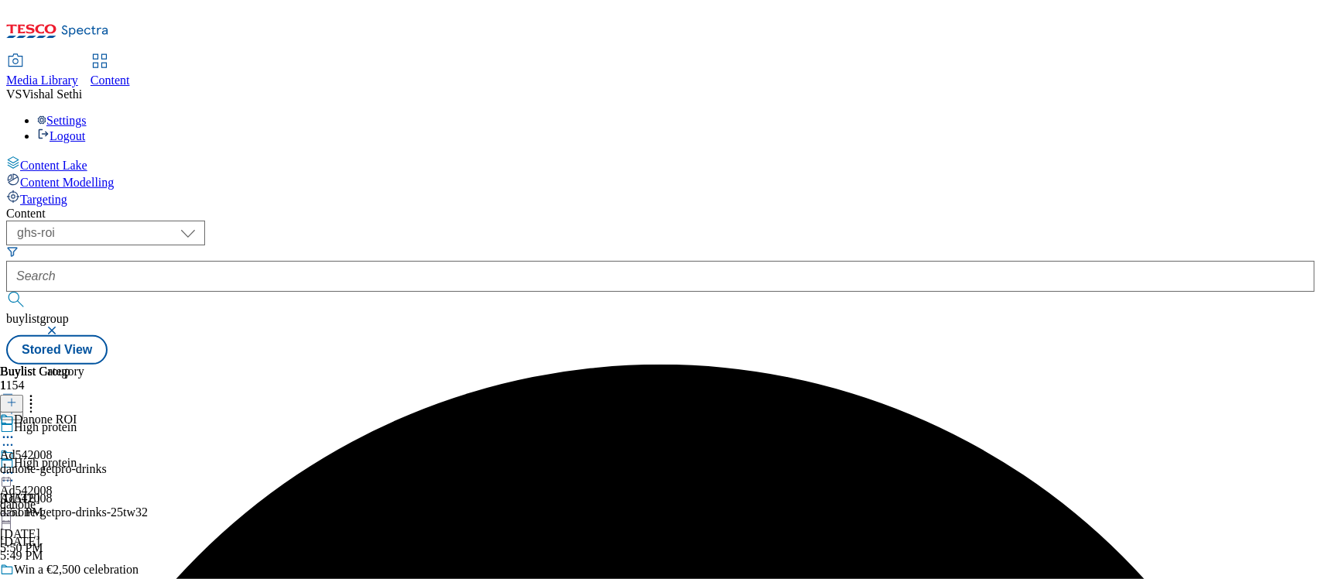
click at [107, 462] on div "danone-getpro-drinks" at bounding box center [53, 469] width 107 height 14
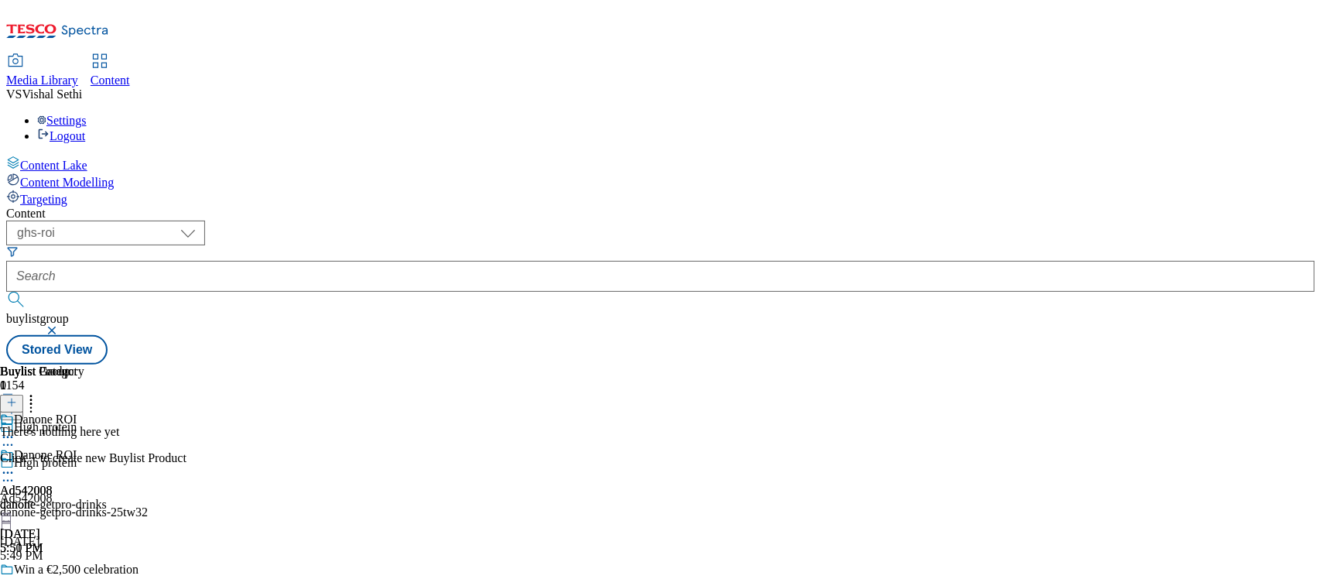
click at [12, 398] on line at bounding box center [12, 402] width 0 height 8
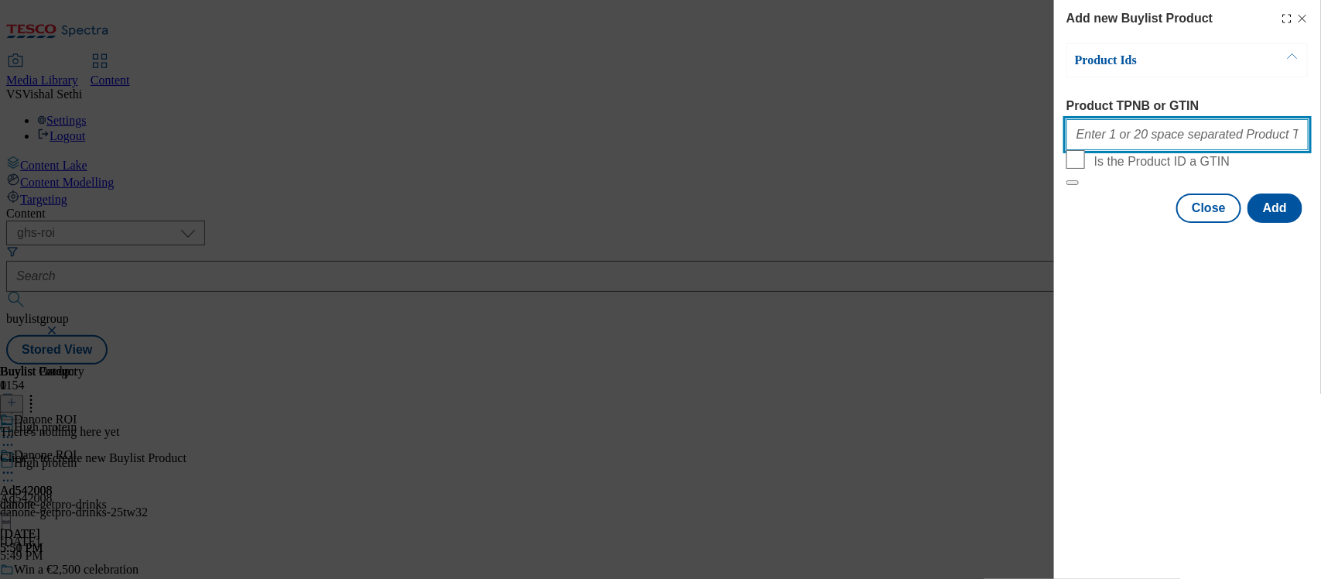
click at [1153, 144] on input "Product TPNB or GTIN" at bounding box center [1187, 134] width 242 height 31
paste input "92435866"
type input "92435866"
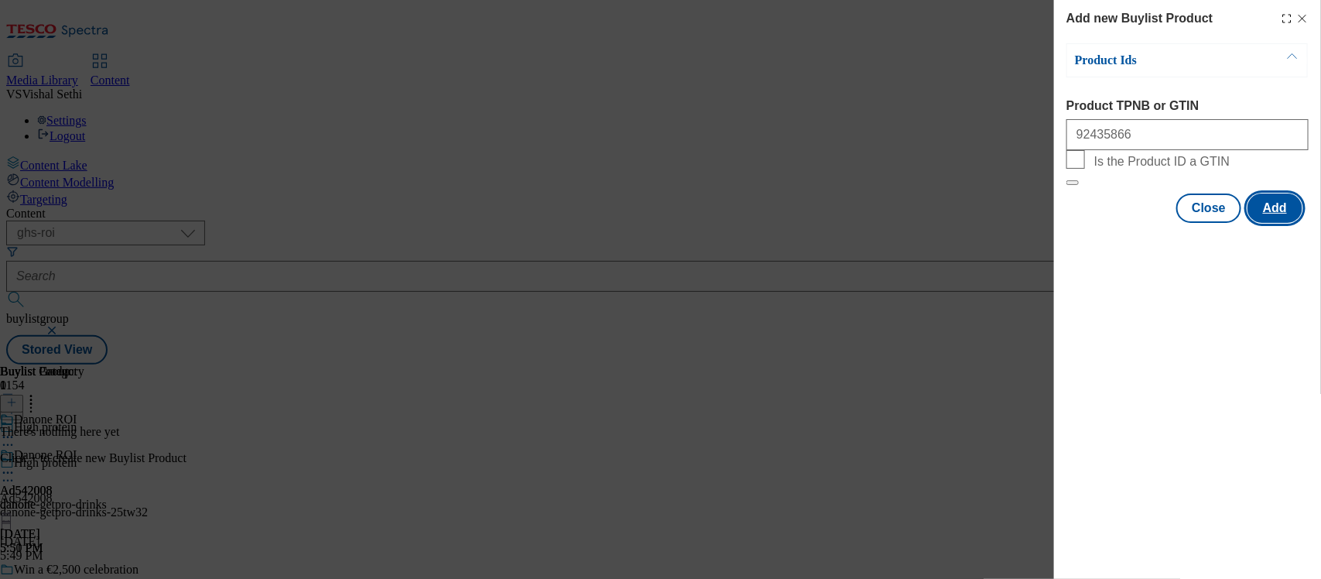
click at [1267, 223] on button "Add" at bounding box center [1274, 207] width 55 height 29
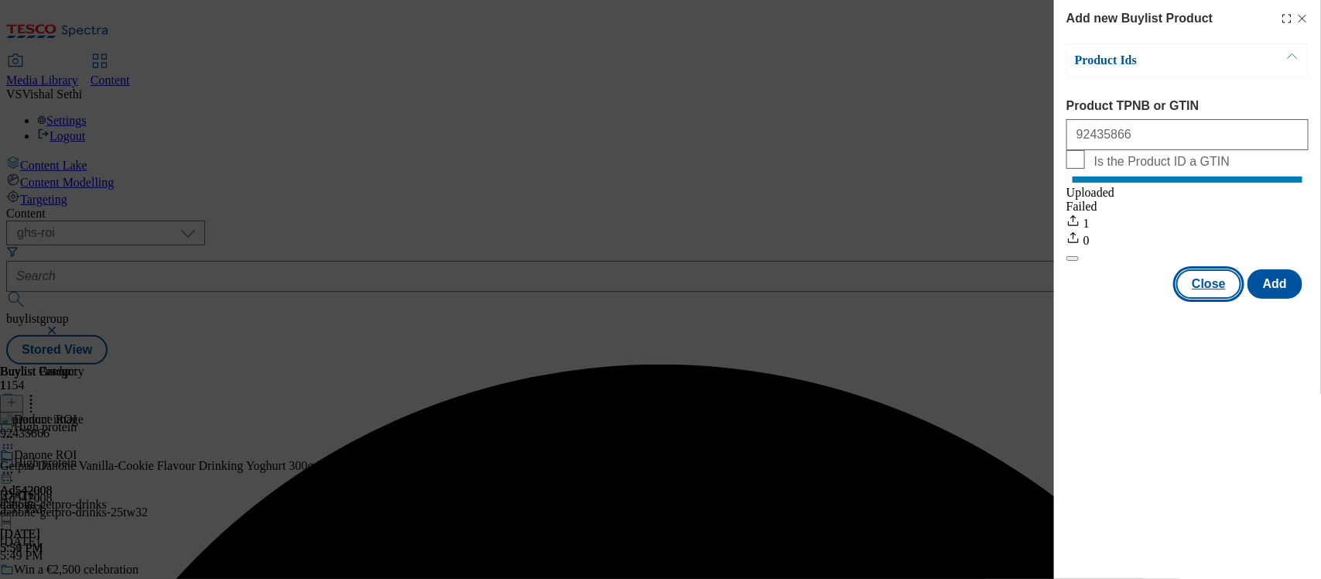
click at [1205, 299] on button "Close" at bounding box center [1208, 283] width 65 height 29
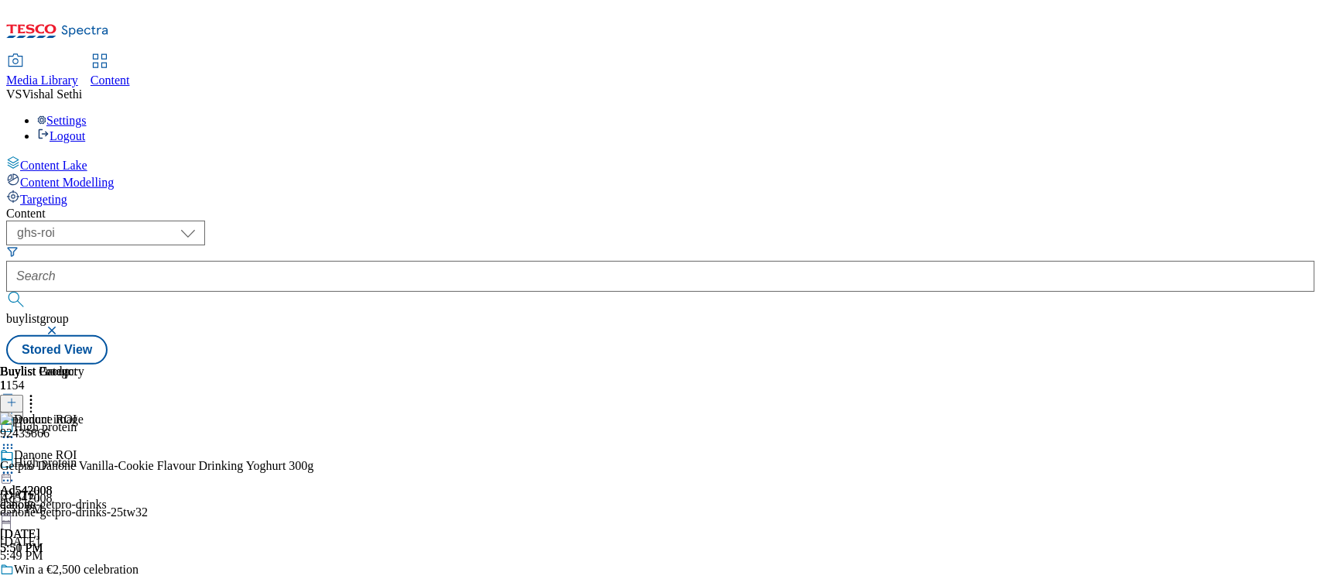
click at [15, 473] on icon at bounding box center [7, 480] width 15 height 15
click at [66, 507] on span "Edit" at bounding box center [57, 513] width 18 height 12
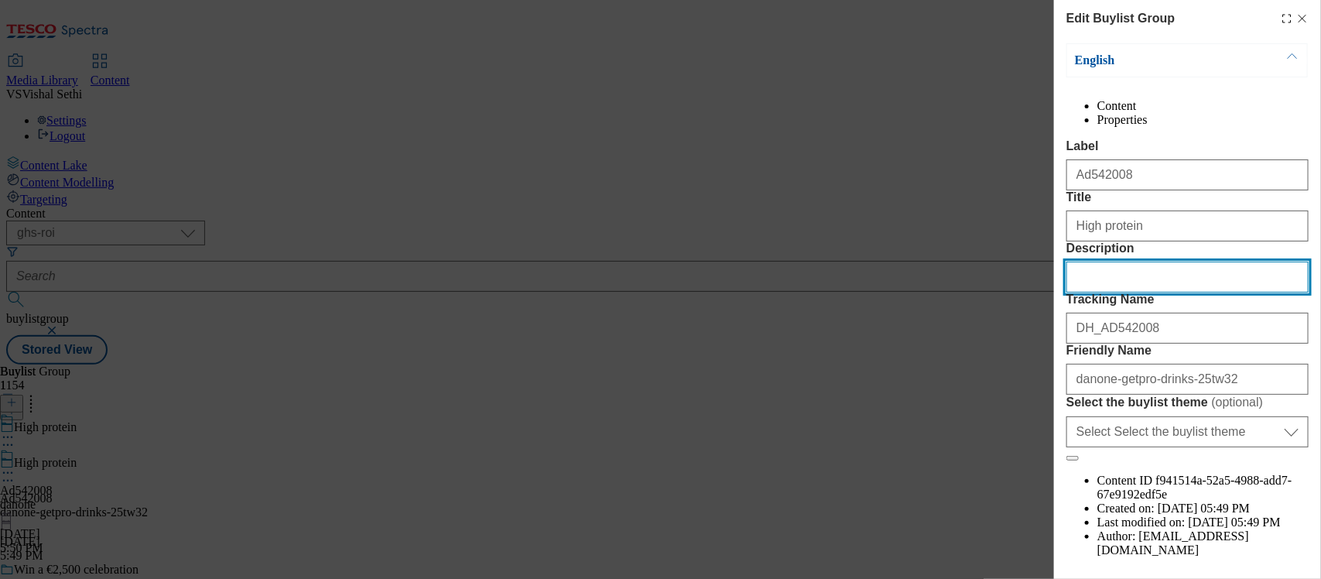
click at [1123, 292] on input "Description" at bounding box center [1187, 276] width 242 height 31
paste input "Getpro Danone Vanilla-Cookie Flavour Drinking Yoghurt 300g"
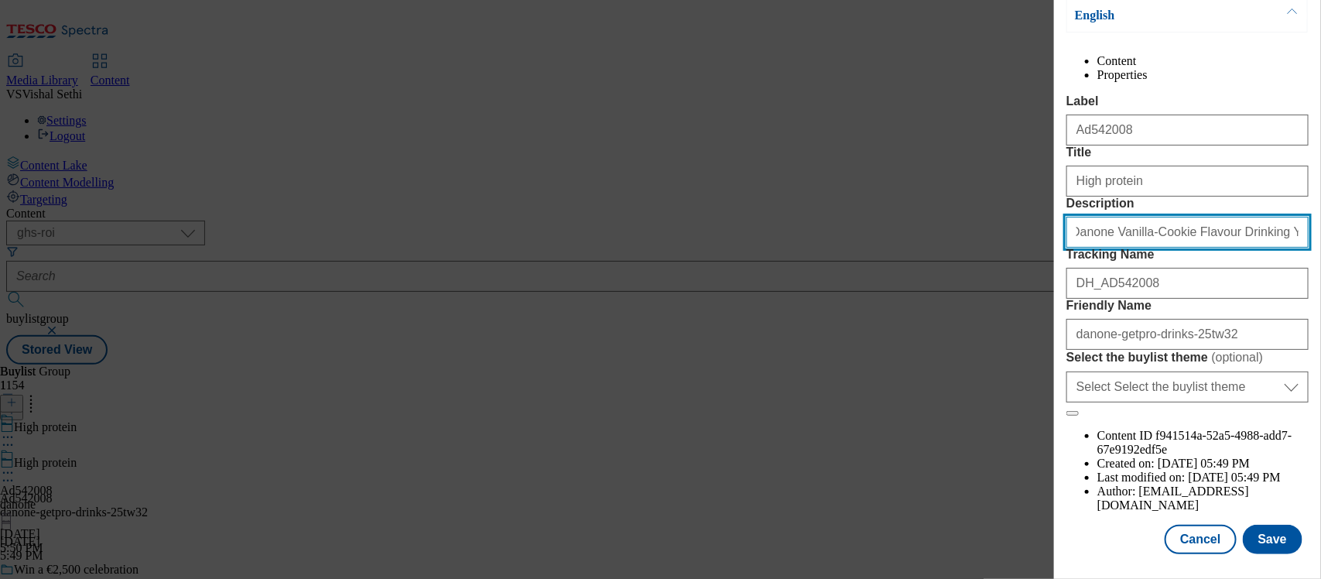
scroll to position [128, 0]
type input "Getpro Danone Vanilla-Cookie Flavour Drinking Yoghurt 300g"
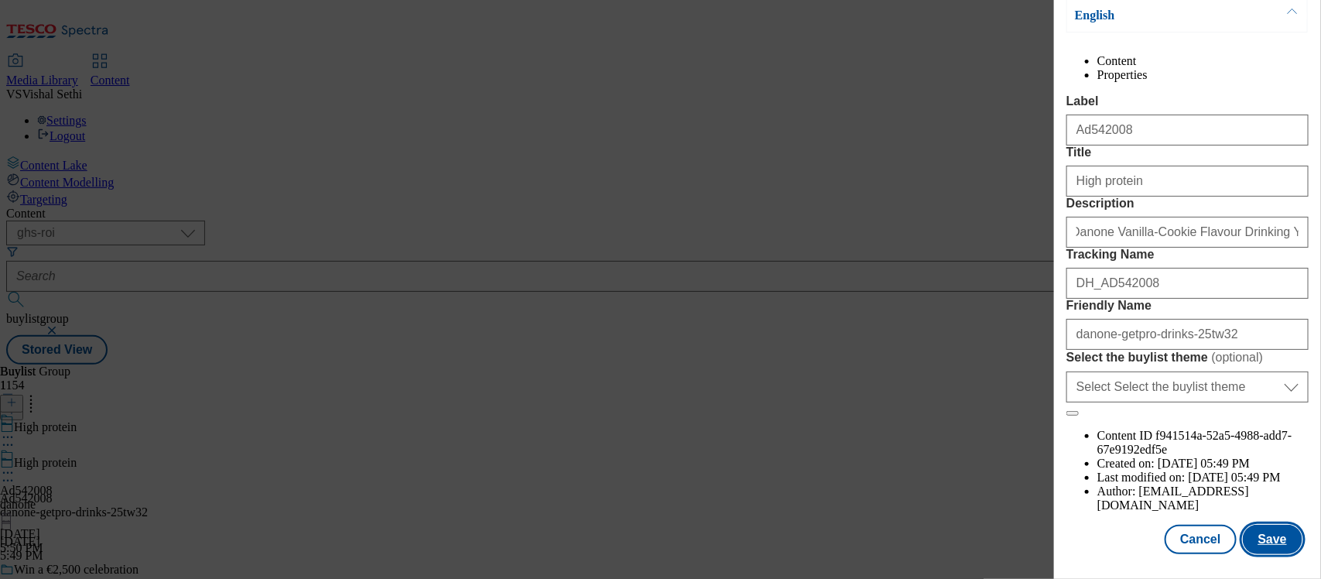
click at [1269, 528] on button "Save" at bounding box center [1272, 539] width 60 height 29
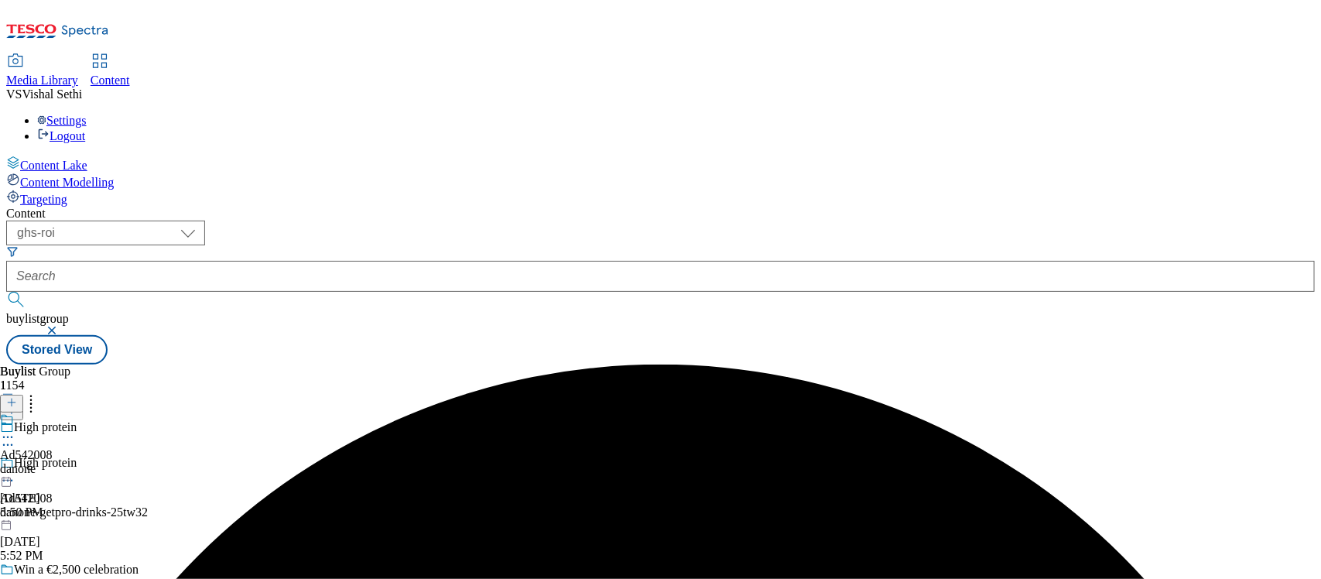
click at [15, 429] on icon at bounding box center [7, 436] width 15 height 15
click at [72, 460] on button "Edit" at bounding box center [51, 469] width 41 height 18
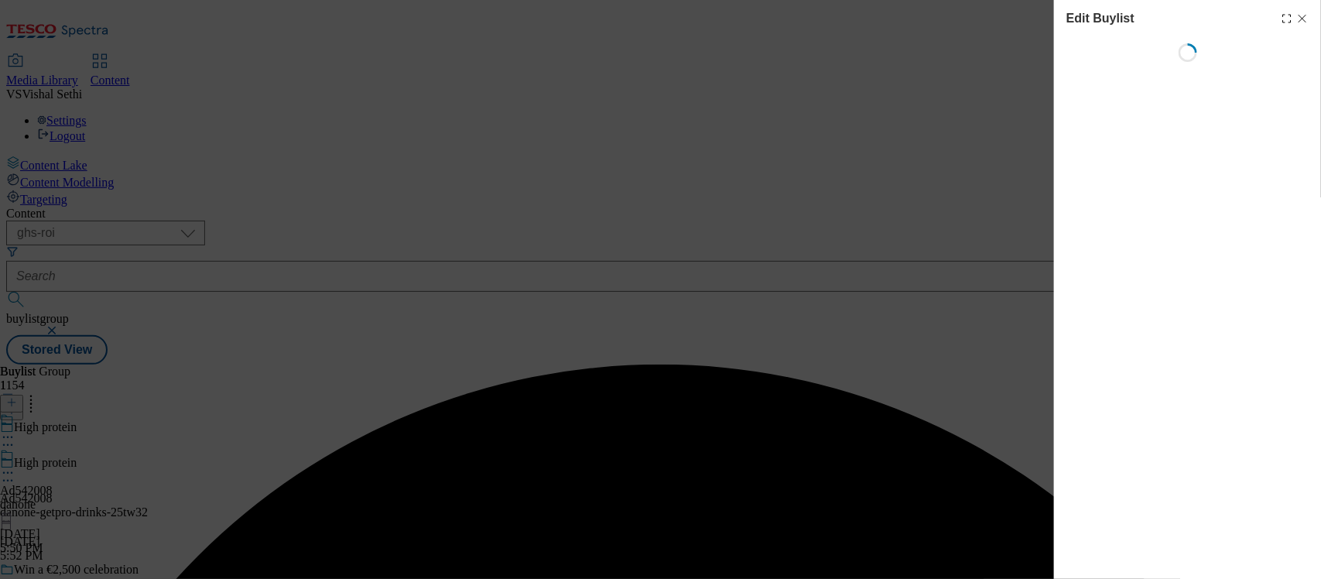
select select "tactical"
select select "supplier funded short term 1-3 weeks"
select select "dunnhumby"
select select "Banner"
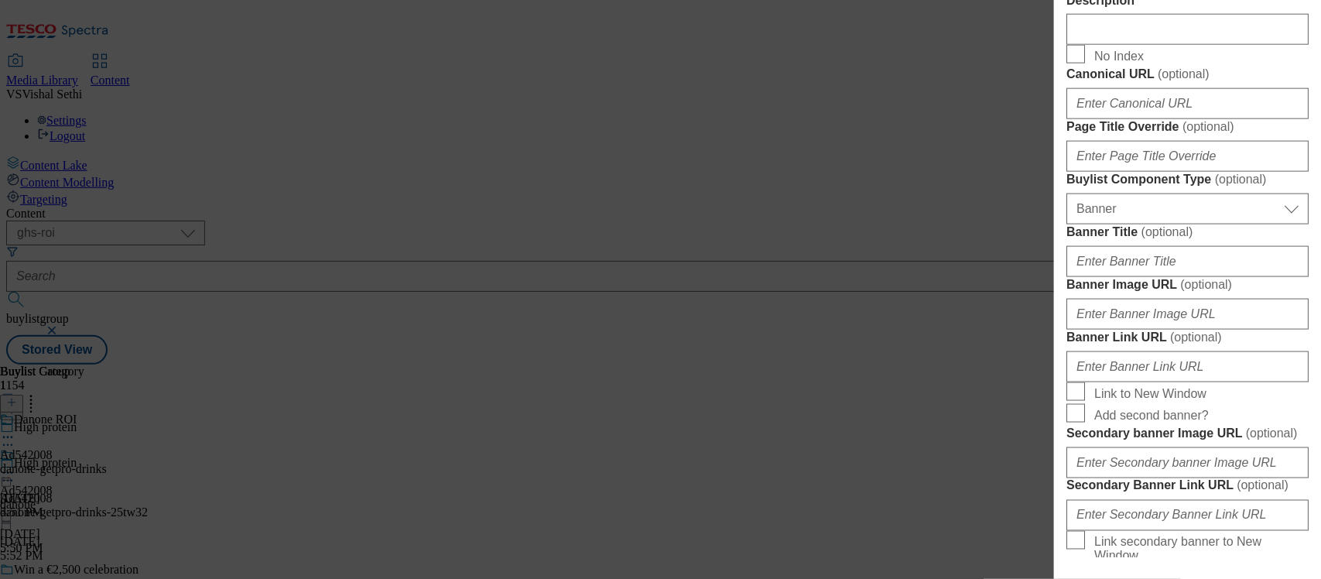
scroll to position [870, 0]
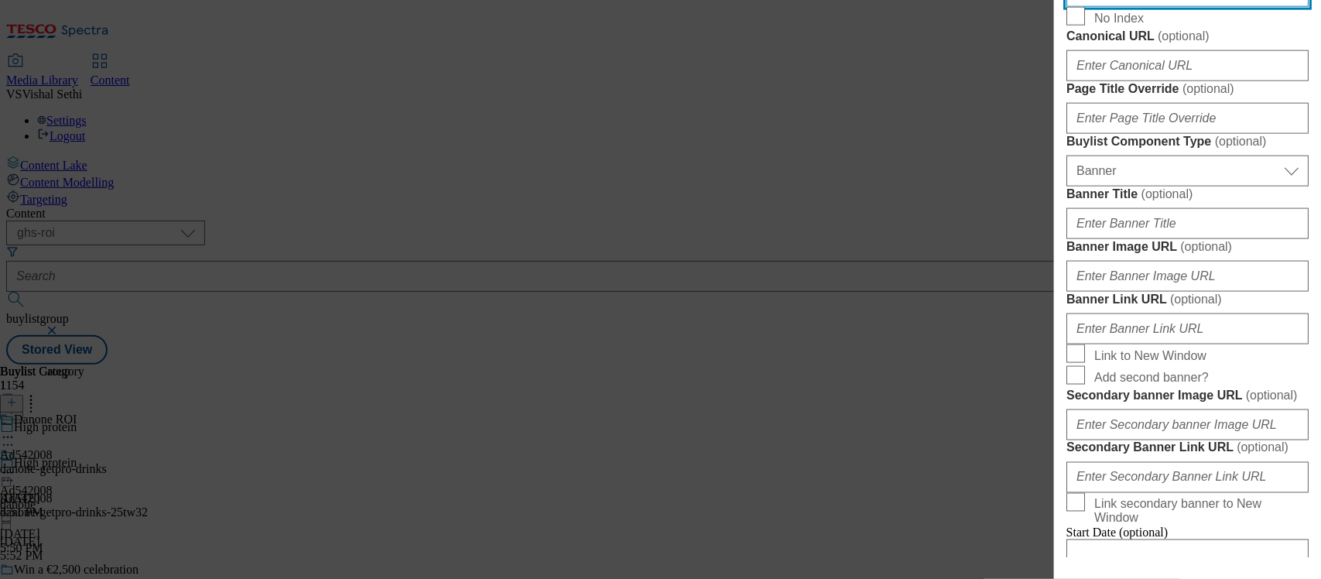
paste input "Getpro Danone Vanilla-Cookie Flavour Drinking Yoghurt 300g"
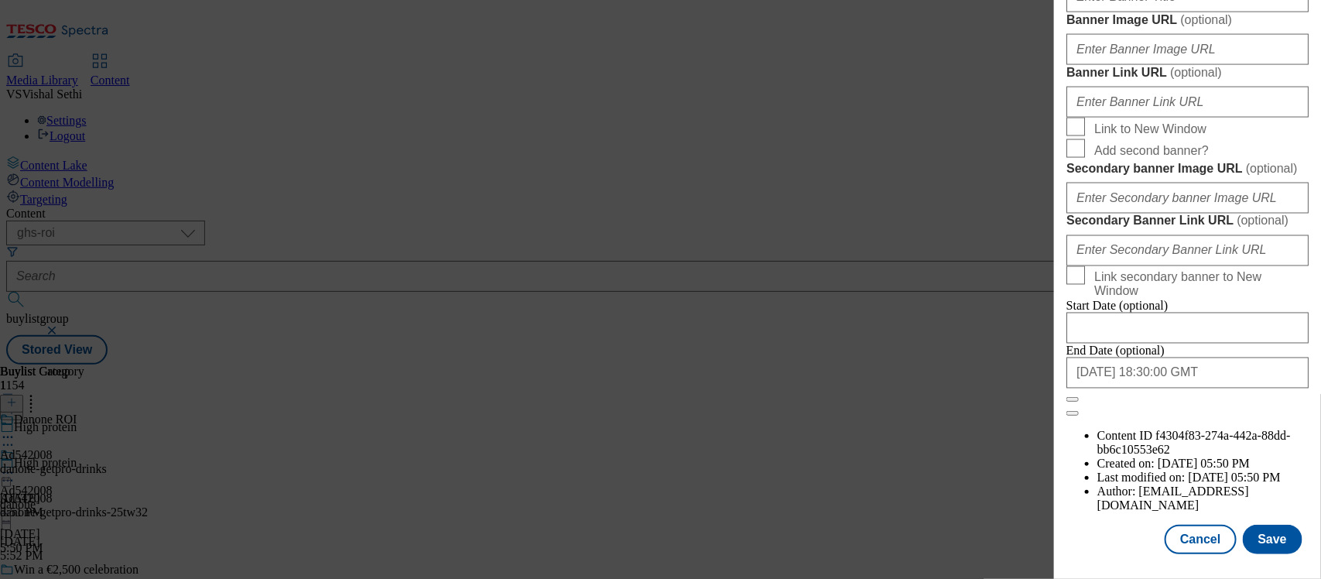
scroll to position [1684, 0]
type input "Getpro Danone Vanilla-Cookie Flavour Drinking Yoghurt 300g"
click at [1259, 528] on button "Save" at bounding box center [1272, 539] width 60 height 29
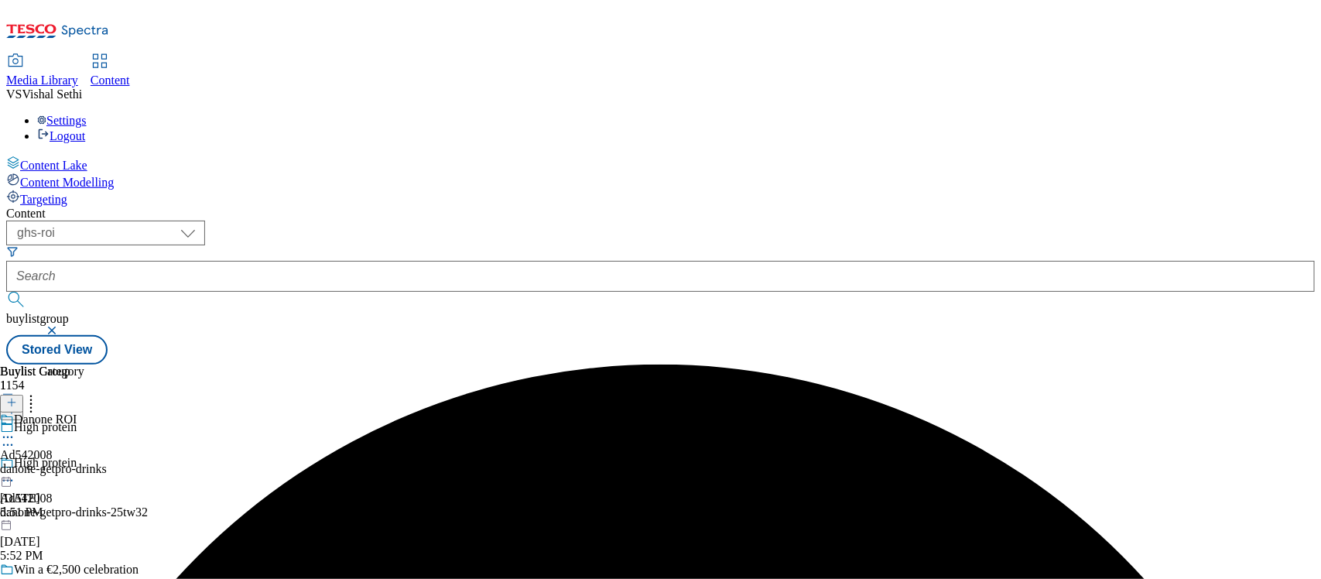
click at [107, 462] on div "danone-getpro-drinks" at bounding box center [53, 469] width 107 height 14
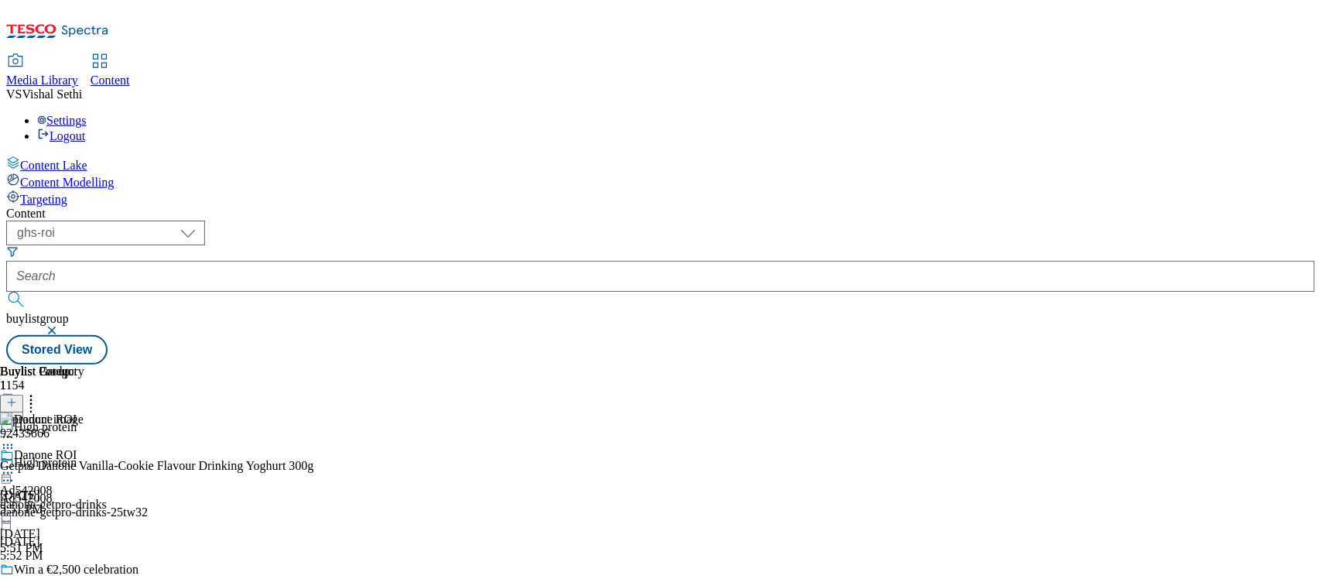
click at [15, 465] on icon at bounding box center [7, 472] width 15 height 15
click at [72, 496] on button "Edit" at bounding box center [51, 505] width 41 height 18
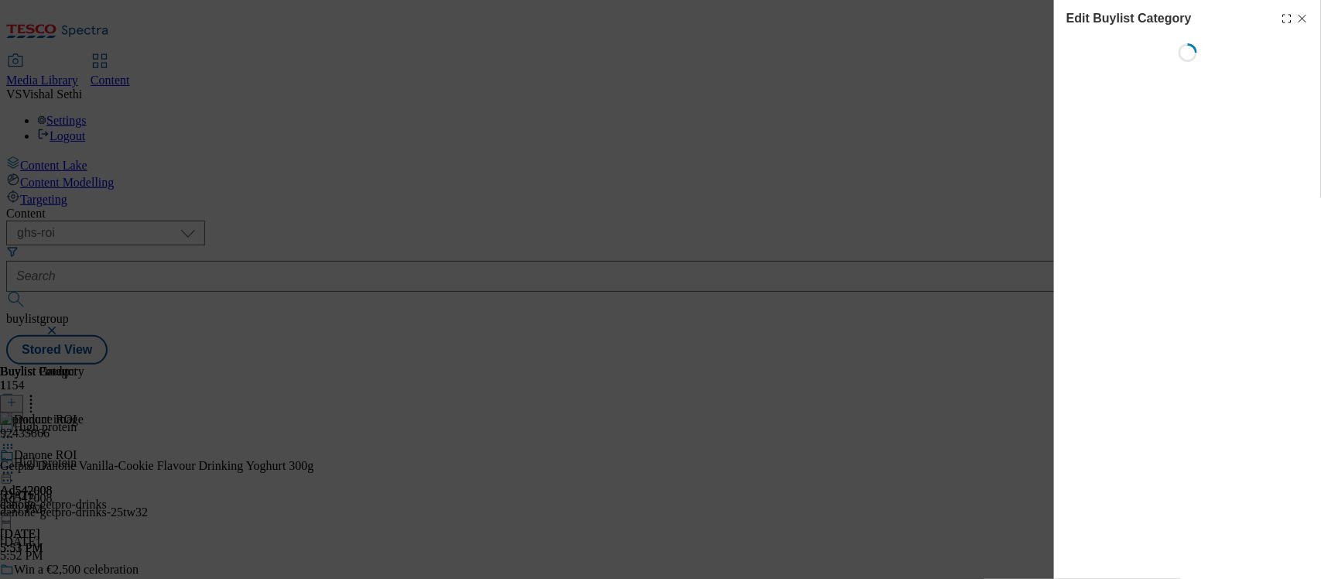
click at [1304, 16] on icon "Modal" at bounding box center [1302, 18] width 12 height 12
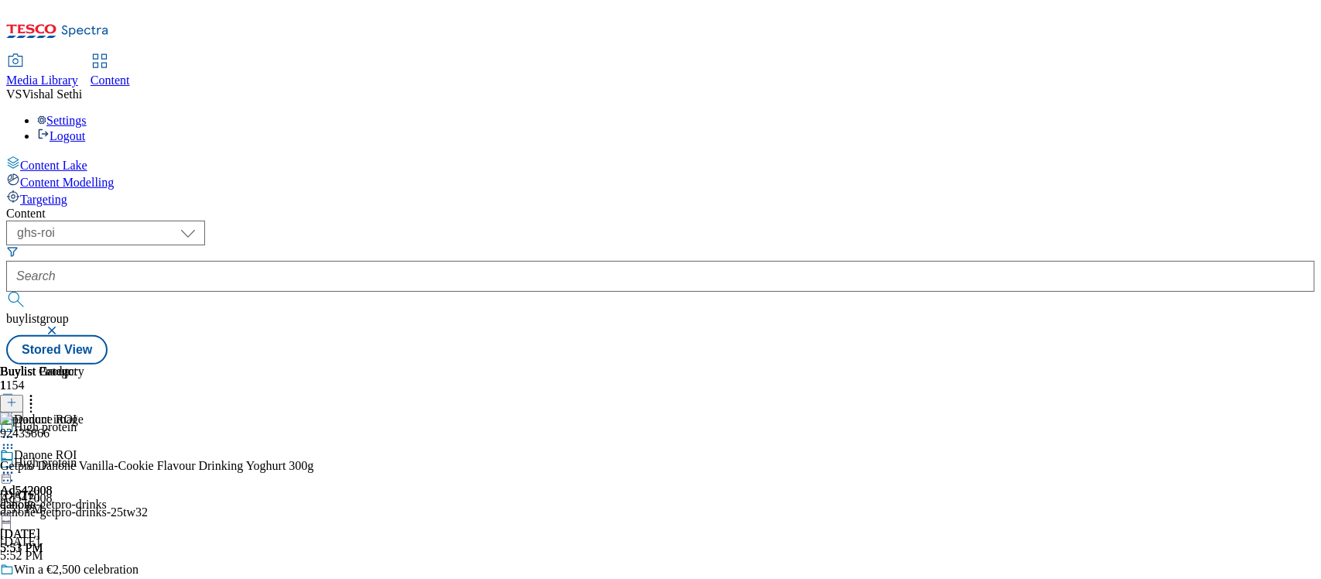
click at [15, 465] on icon at bounding box center [7, 472] width 15 height 15
click at [66, 500] on span "Edit" at bounding box center [57, 506] width 18 height 12
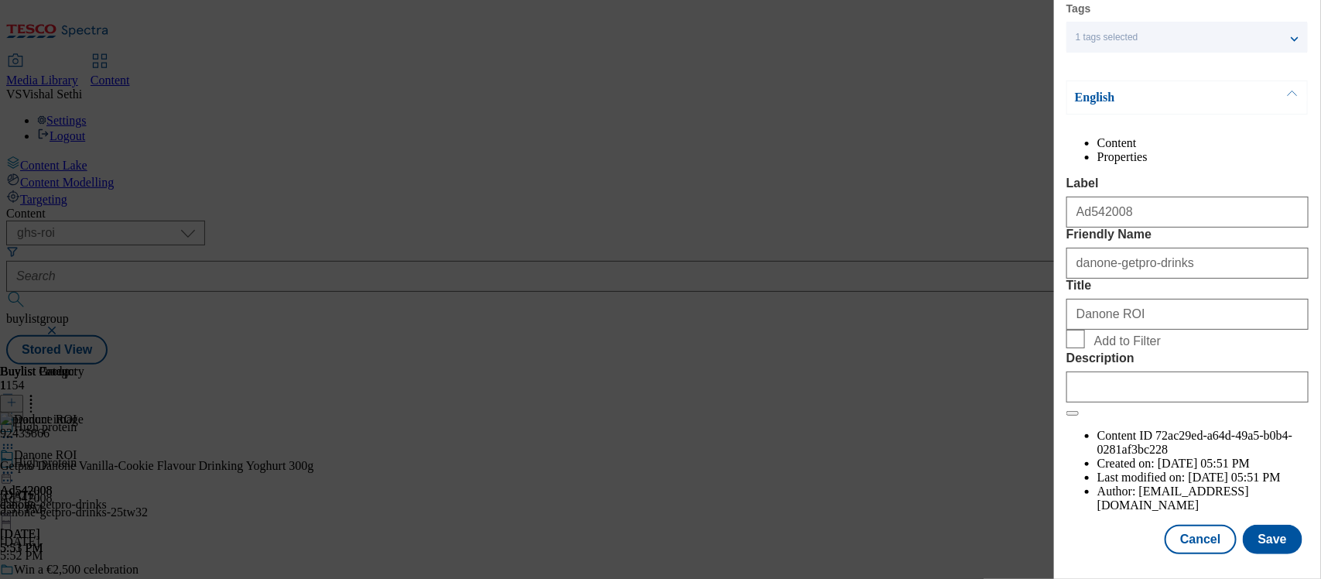
scroll to position [112, 0]
click at [1116, 402] on div "Modal" at bounding box center [1187, 383] width 242 height 37
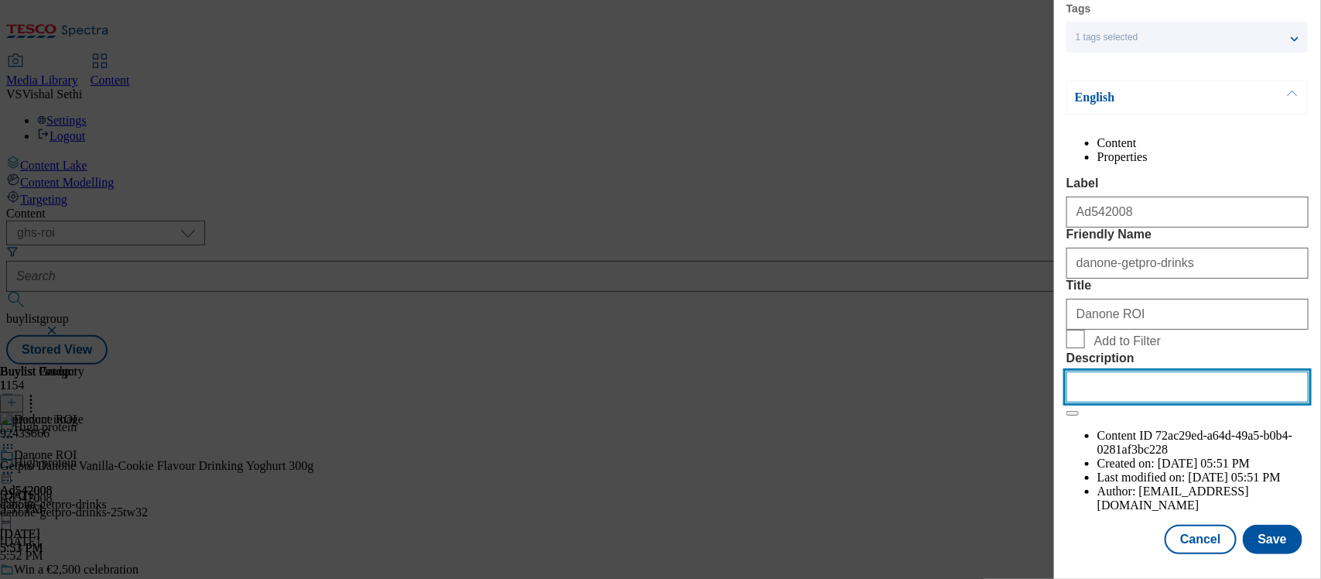
click at [1120, 402] on input "Description" at bounding box center [1187, 386] width 242 height 31
paste input "Getpro Danone Vanilla-Cookie Flavour Drinking Yoghurt 300g"
type input "Getpro Danone Vanilla-Cookie Flavour Drinking Yoghurt 300g"
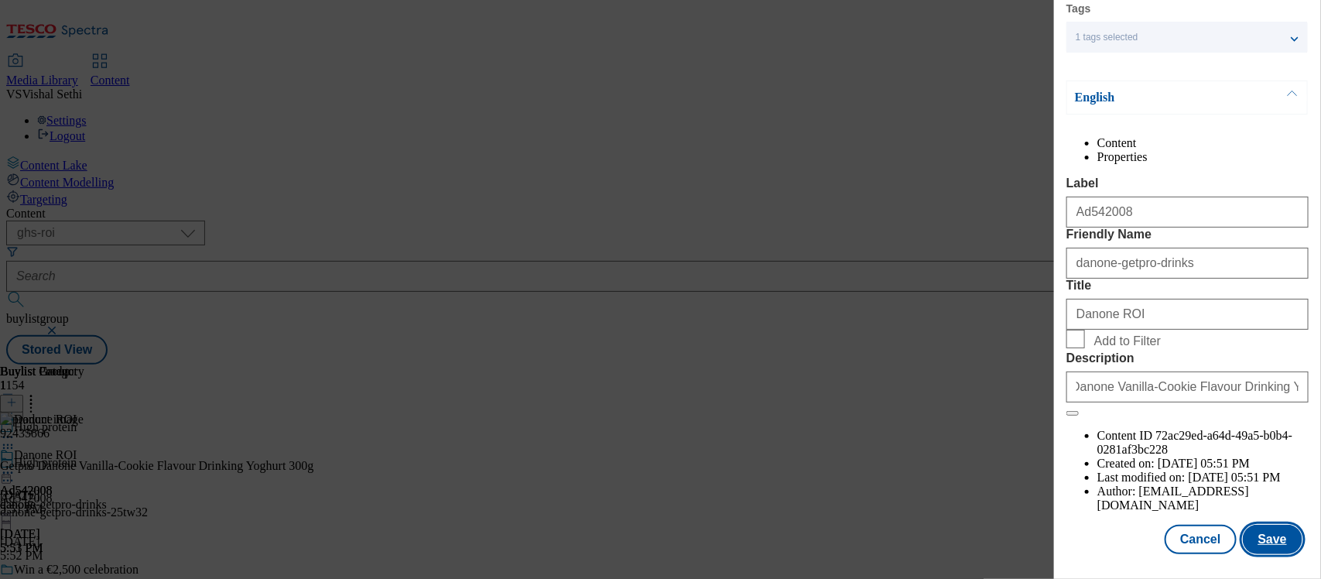
scroll to position [0, 0]
click at [1256, 525] on button "Save" at bounding box center [1272, 539] width 60 height 29
